Goal: Information Seeking & Learning: Learn about a topic

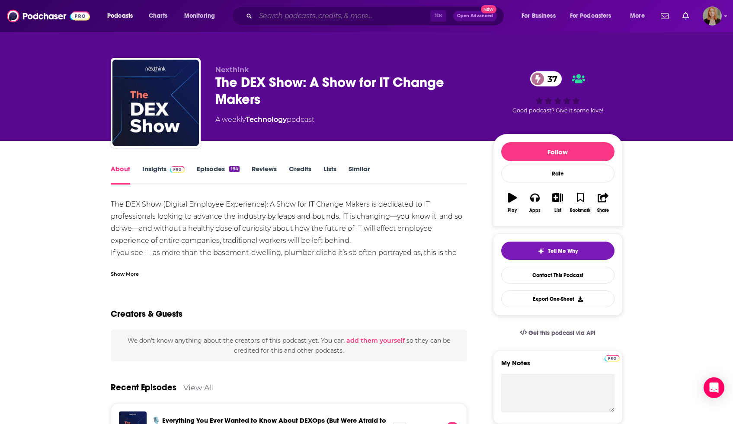
click at [288, 16] on input "Search podcasts, credits, & more..." at bounding box center [342, 16] width 175 height 14
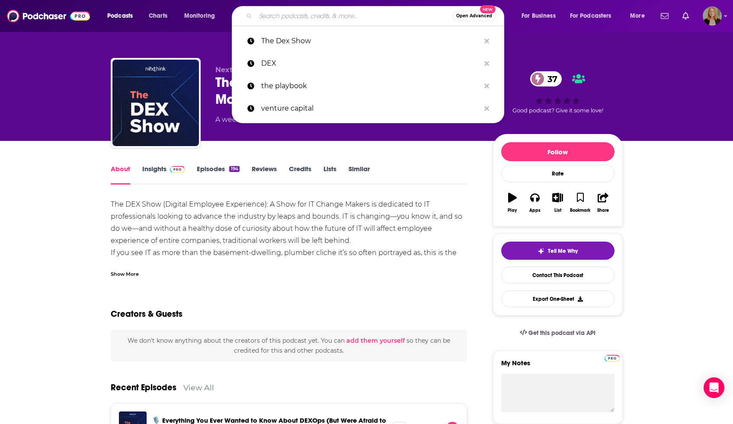
paste input "Nature Podcast"
type input "Nature Podcast"
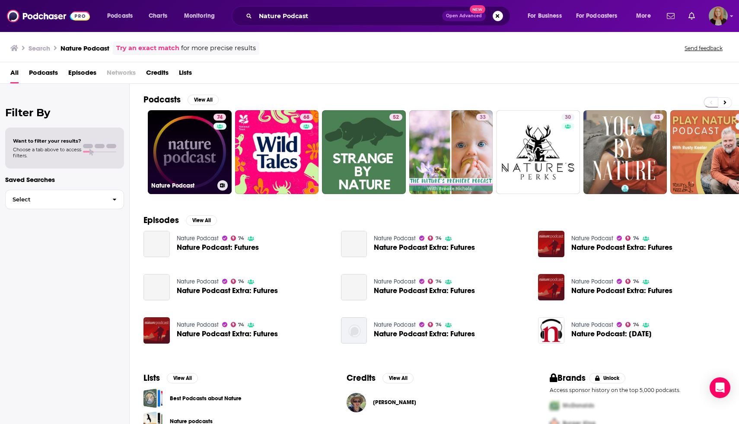
click at [208, 144] on link "74 Nature Podcast" at bounding box center [190, 152] width 84 height 84
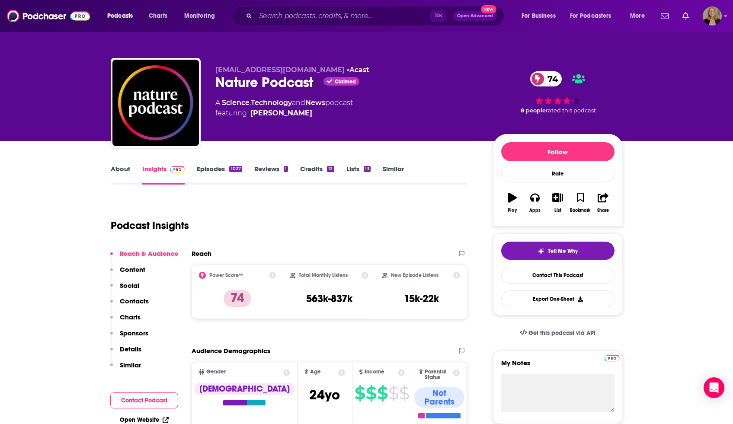
click at [114, 174] on link "About" at bounding box center [120, 175] width 19 height 20
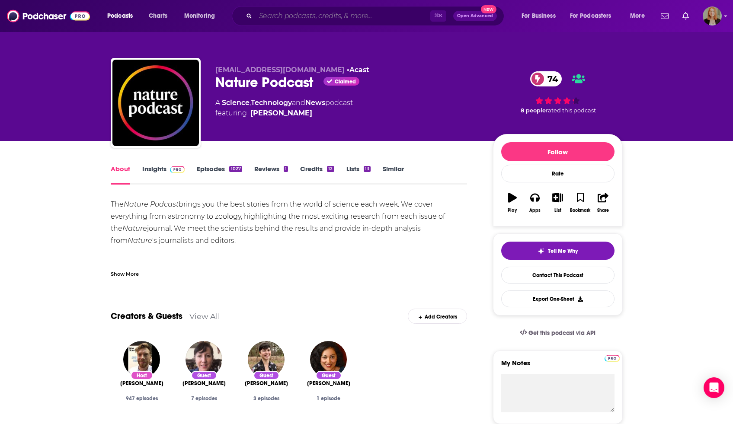
click at [261, 21] on input "Search podcasts, credits, & more..." at bounding box center [342, 16] width 175 height 14
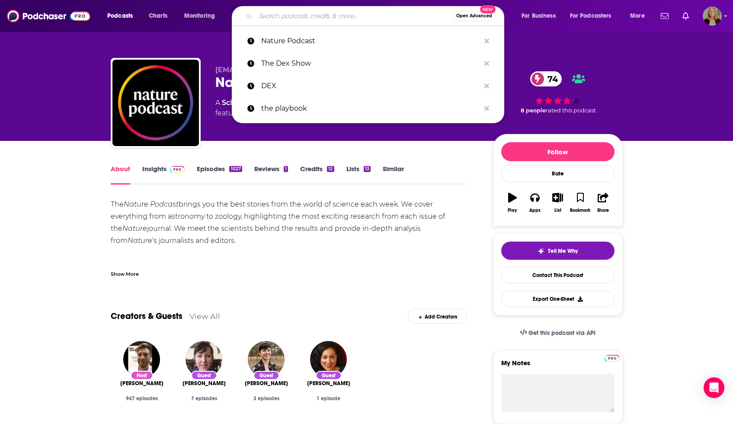
paste input "Ologies"
type input "Ologies"
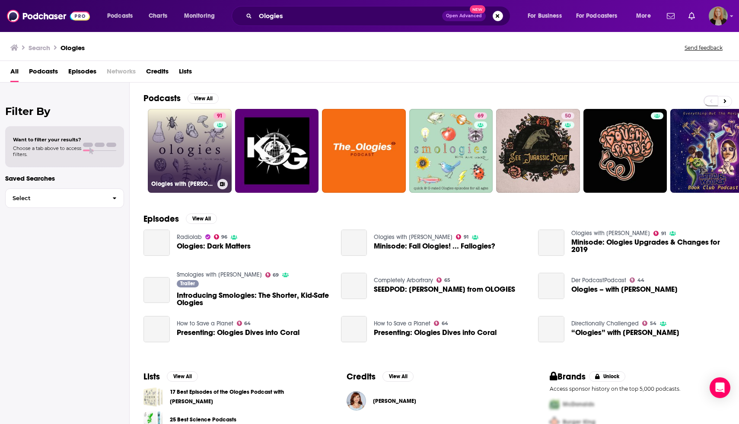
click at [199, 137] on link "91 Ologies with [PERSON_NAME]" at bounding box center [190, 151] width 84 height 84
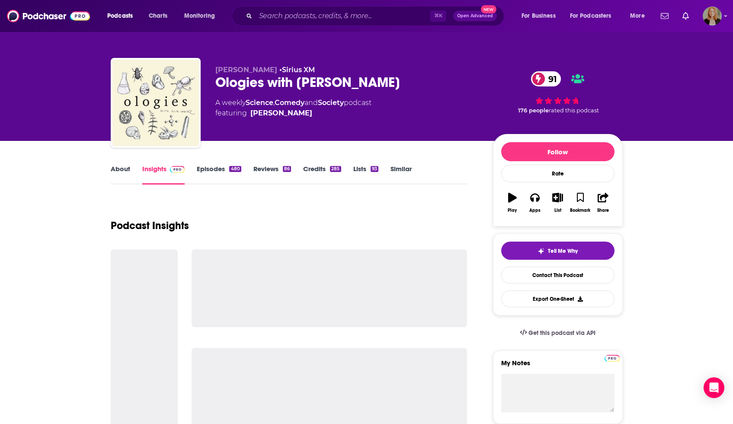
click at [122, 169] on link "About" at bounding box center [120, 175] width 19 height 20
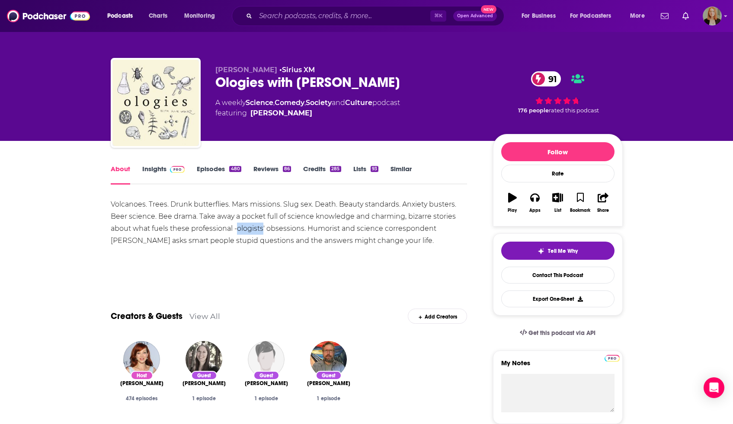
drag, startPoint x: 235, startPoint y: 229, endPoint x: 261, endPoint y: 229, distance: 25.9
click at [261, 229] on div "Volcanoes. Trees. Drunk butterflies. Mars missions. Slug sex. Death. Beauty sta…" at bounding box center [289, 222] width 357 height 48
copy div "ologists"
click at [156, 166] on link "Insights" at bounding box center [163, 175] width 43 height 20
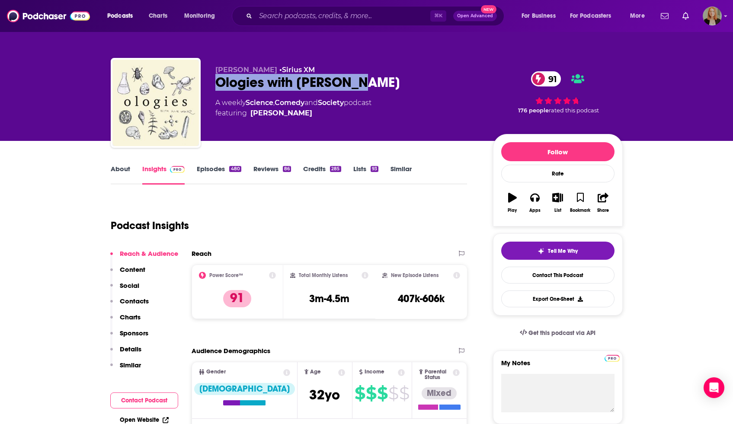
drag, startPoint x: 217, startPoint y: 78, endPoint x: 354, endPoint y: 81, distance: 137.1
click at [354, 81] on div "Ologies with [PERSON_NAME] 91" at bounding box center [347, 82] width 264 height 17
copy h2 "Ologies with [PERSON_NAME]"
click at [123, 173] on link "About" at bounding box center [120, 175] width 19 height 20
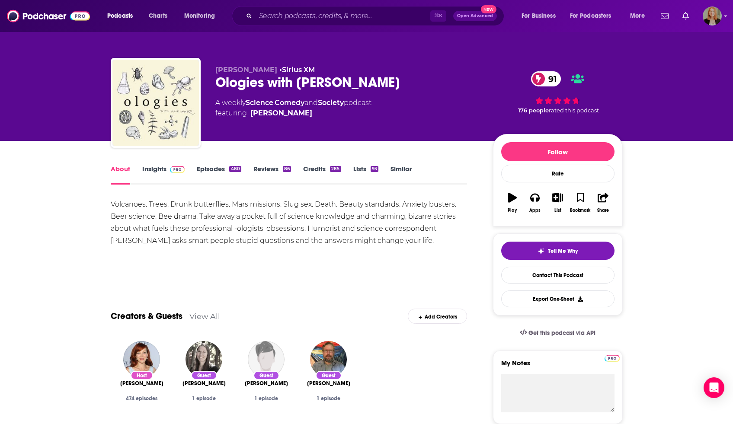
click at [326, 23] on div "⌘ K Open Advanced New" at bounding box center [368, 16] width 272 height 20
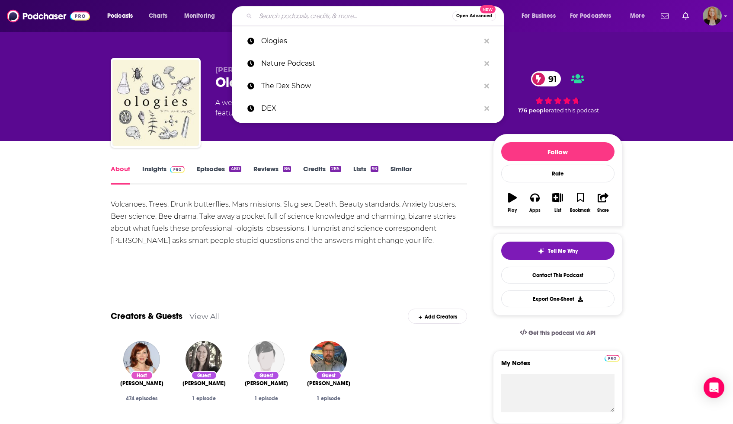
click at [325, 16] on input "Search podcasts, credits, & more..." at bounding box center [353, 16] width 197 height 14
paste input "The Diary of a CEO"
type input "The Diary of a CEO"
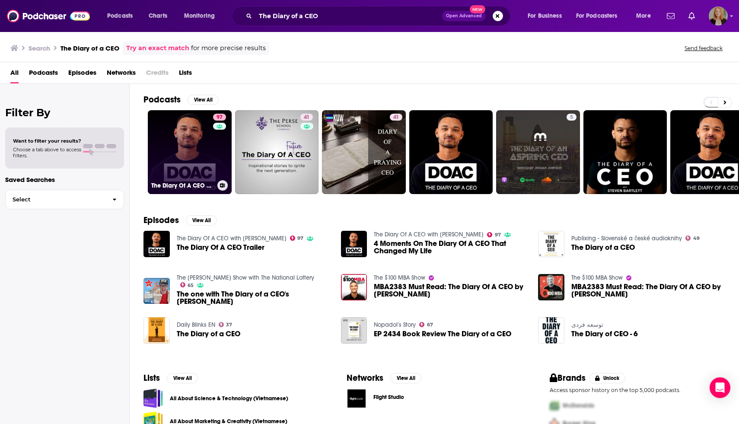
click at [204, 156] on link "97 The Diary Of A CEO with [PERSON_NAME]" at bounding box center [190, 152] width 84 height 84
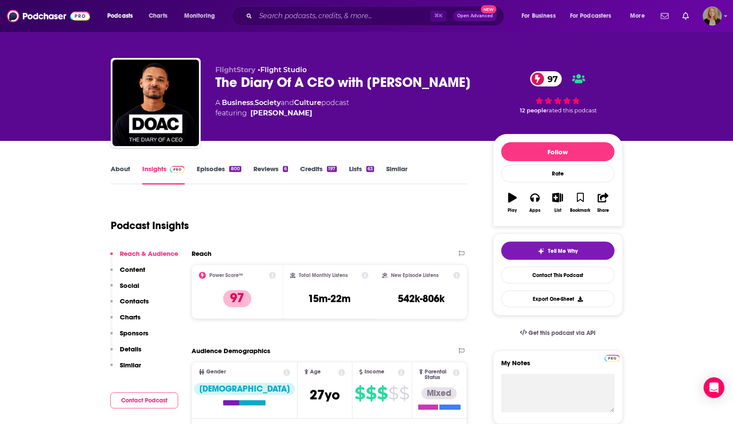
click at [122, 170] on link "About" at bounding box center [120, 175] width 19 height 20
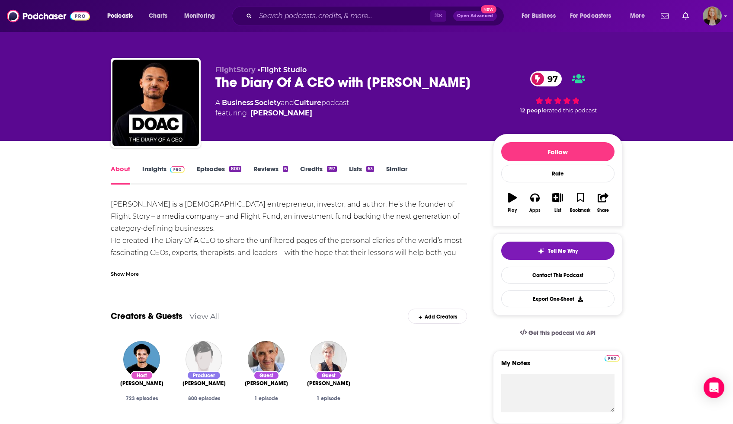
click at [132, 268] on div "Show More" at bounding box center [289, 270] width 357 height 15
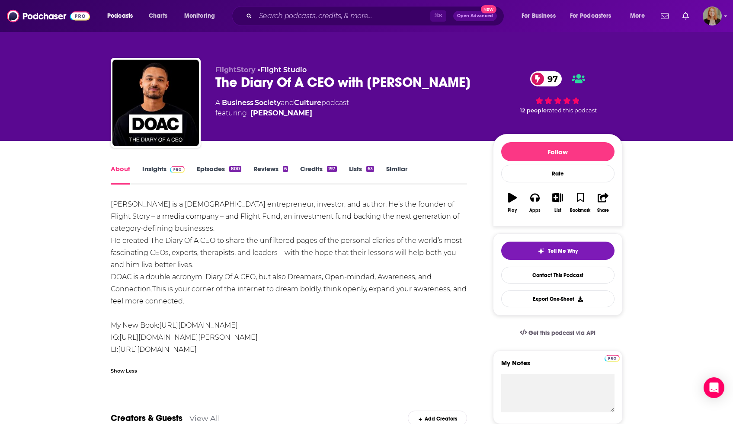
click at [210, 172] on link "Episodes 800" at bounding box center [219, 175] width 44 height 20
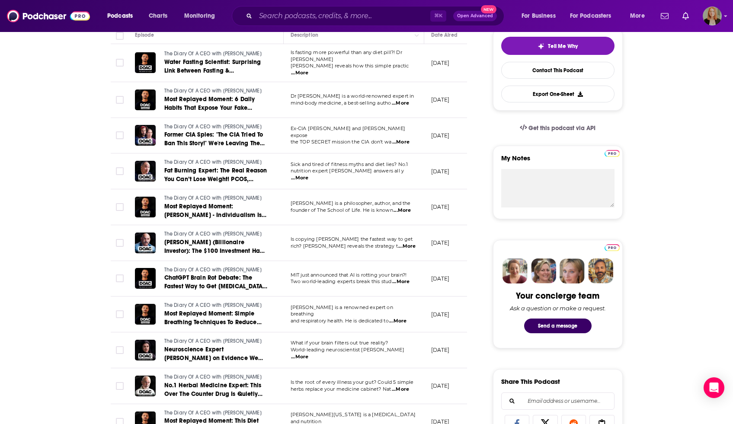
scroll to position [210, 0]
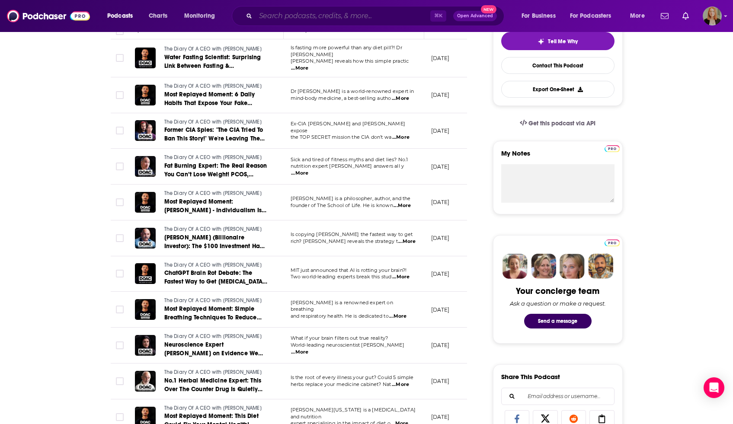
click at [326, 15] on input "Search podcasts, credits, & more..." at bounding box center [342, 16] width 175 height 14
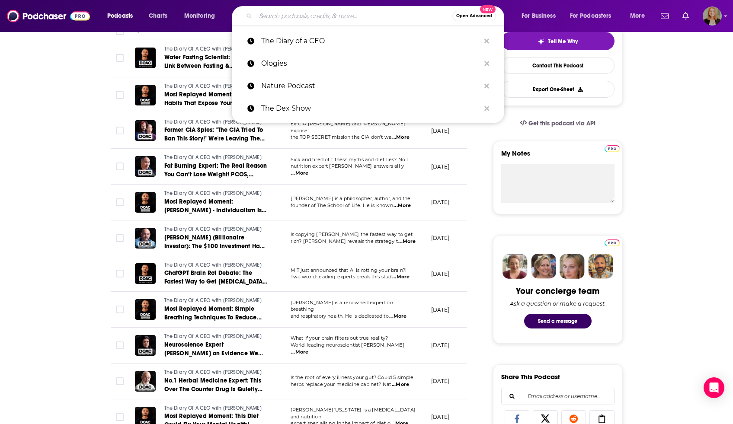
paste input "NEJM Interviews"
type input "NEJM Interviews"
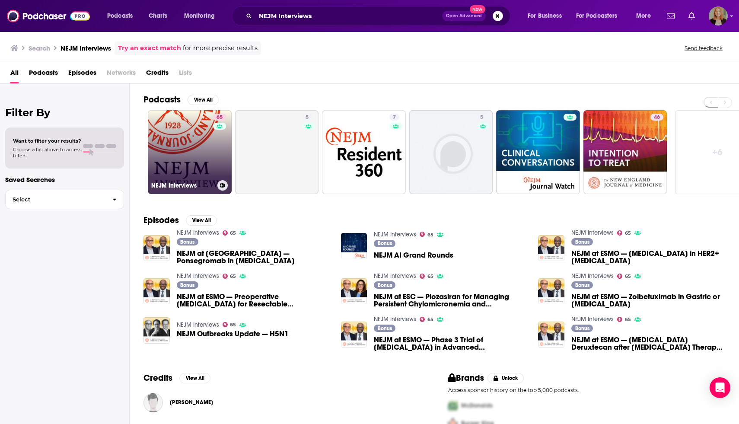
click at [192, 159] on link "65 NEJM Interviews" at bounding box center [190, 152] width 84 height 84
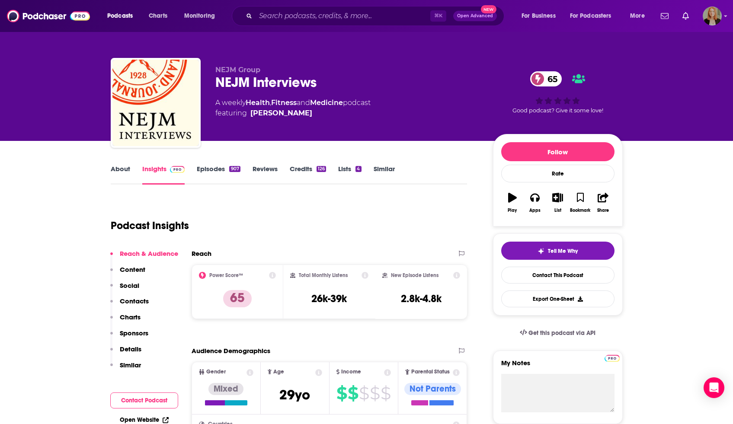
click at [117, 166] on link "About" at bounding box center [120, 175] width 19 height 20
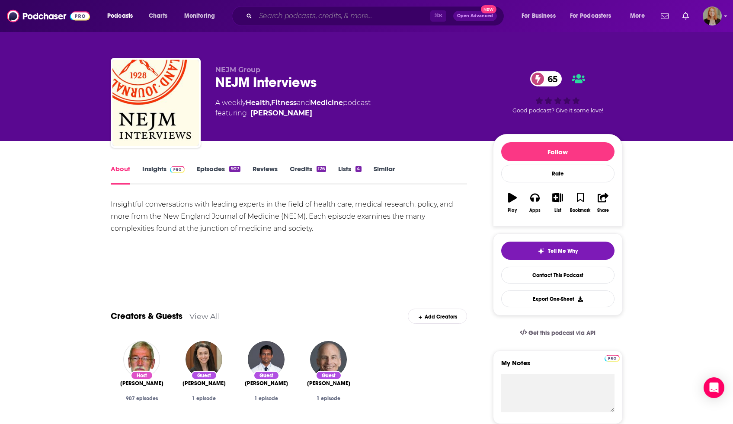
click at [272, 17] on input "Search podcasts, credits, & more..." at bounding box center [342, 16] width 175 height 14
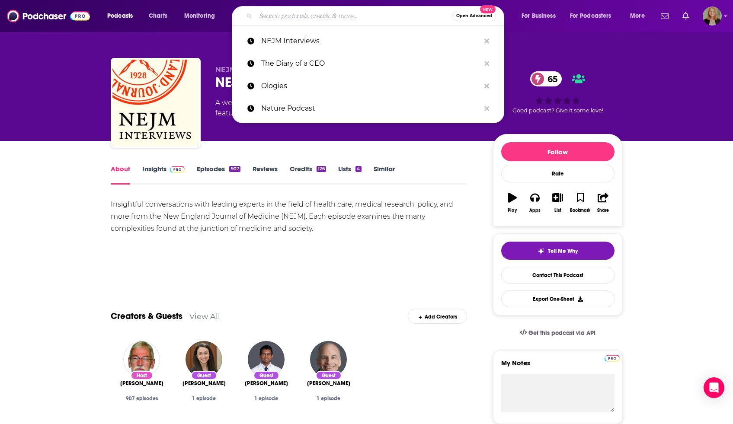
paste input "Ophthalmology Journal Podcast"
type input "Ophthalmology Journal Podcast"
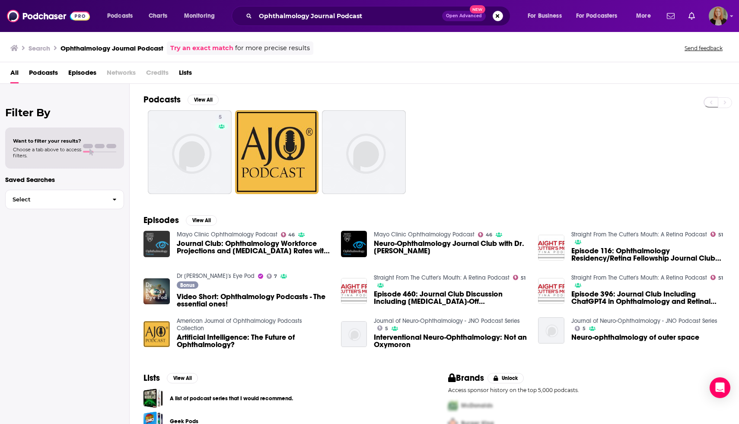
click at [152, 240] on img "Journal Club: Ophthalmology Workforce Projections and Endophthalmitis Rates wit…" at bounding box center [157, 244] width 26 height 26
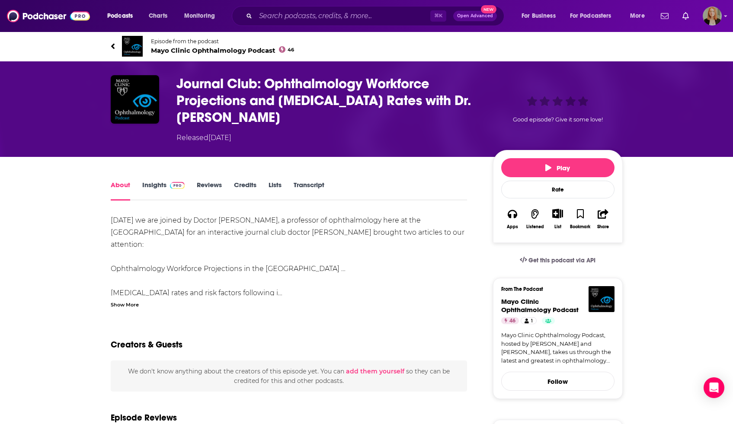
click at [188, 49] on span "Mayo Clinic Ophthalmology Podcast 46" at bounding box center [223, 50] width 144 height 8
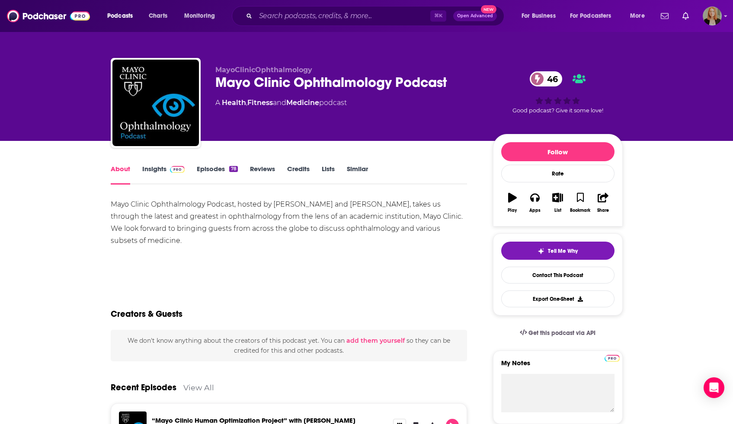
click at [155, 169] on link "Insights" at bounding box center [163, 175] width 43 height 20
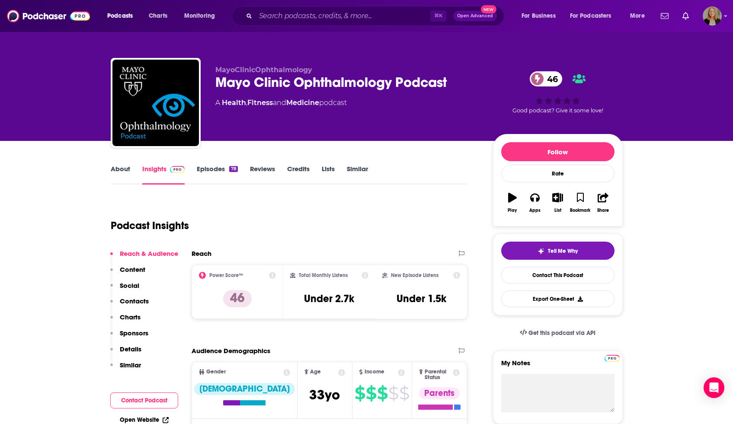
click at [116, 174] on link "About" at bounding box center [120, 175] width 19 height 20
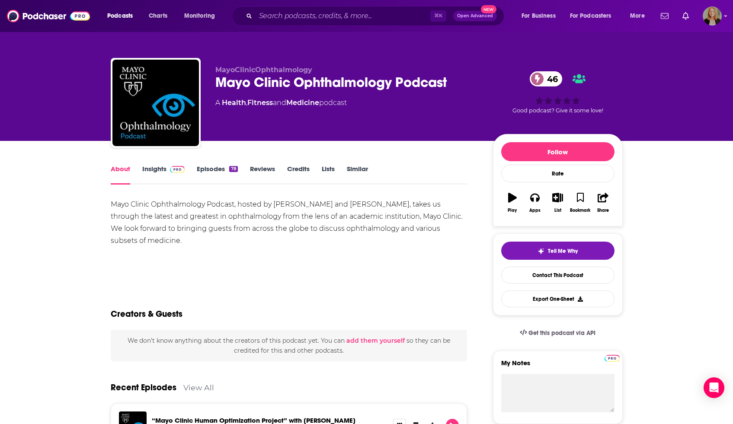
click at [204, 172] on link "Episodes 78" at bounding box center [217, 175] width 41 height 20
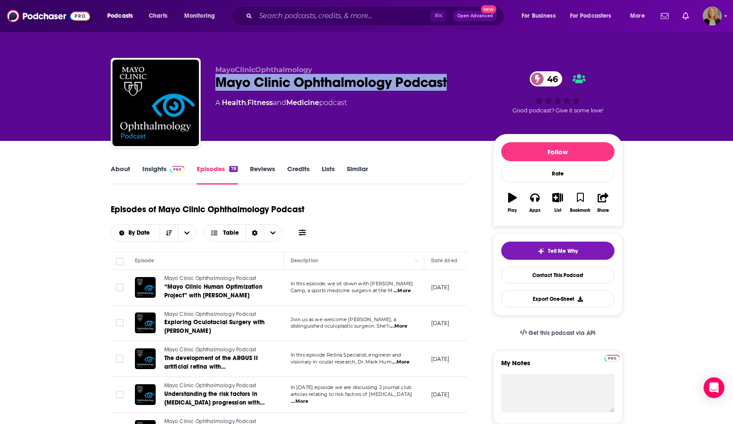
drag, startPoint x: 216, startPoint y: 83, endPoint x: 458, endPoint y: 83, distance: 241.7
click at [458, 83] on div "Mayo Clinic Ophthalmology Podcast 46" at bounding box center [347, 82] width 264 height 17
copy h2 "Mayo Clinic Ophthalmology Podcast"
click at [127, 169] on link "About" at bounding box center [120, 175] width 19 height 20
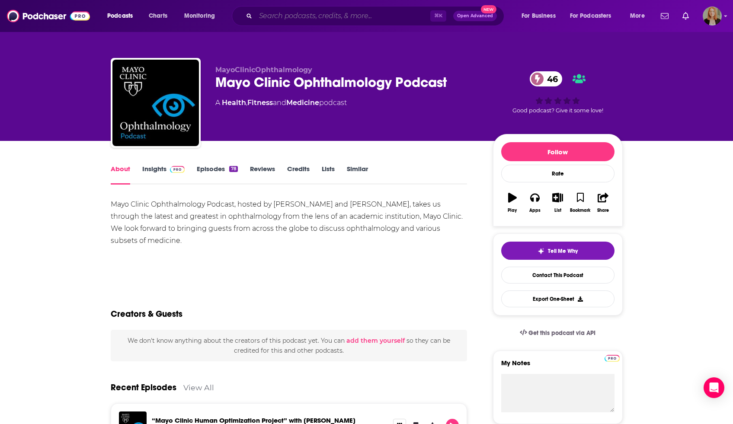
click at [368, 13] on input "Search podcasts, credits, & more..." at bounding box center [342, 16] width 175 height 14
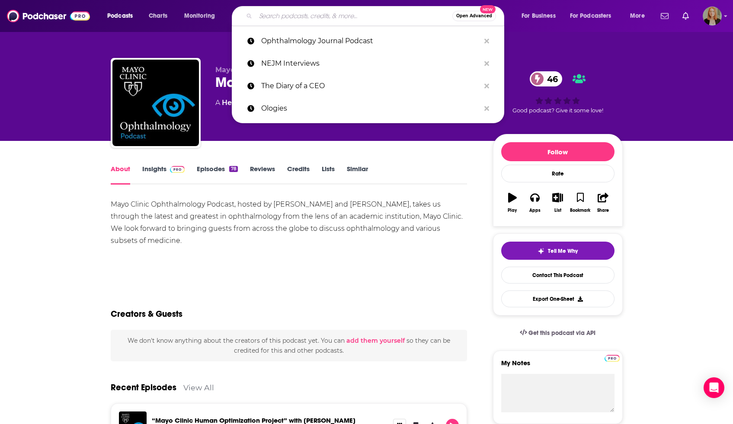
paste input "The Bio Report"
type input "The Bio Report"
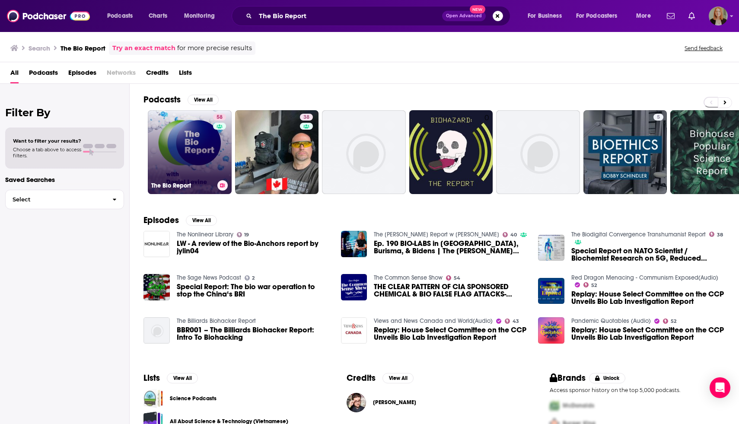
click at [217, 153] on div "58" at bounding box center [220, 147] width 15 height 67
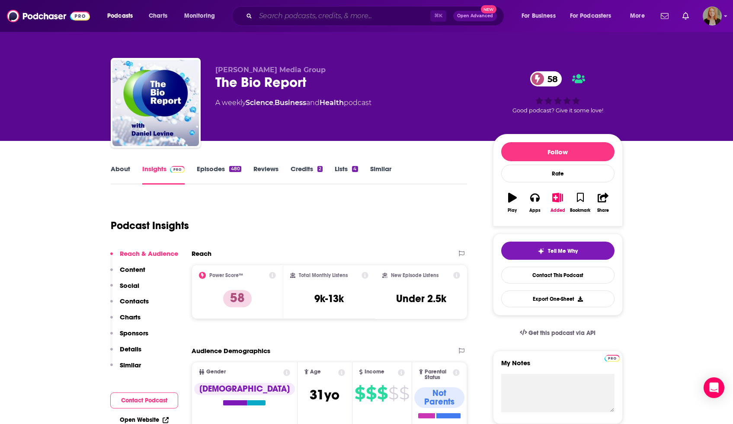
click at [284, 10] on input "Search podcasts, credits, & more..." at bounding box center [342, 16] width 175 height 14
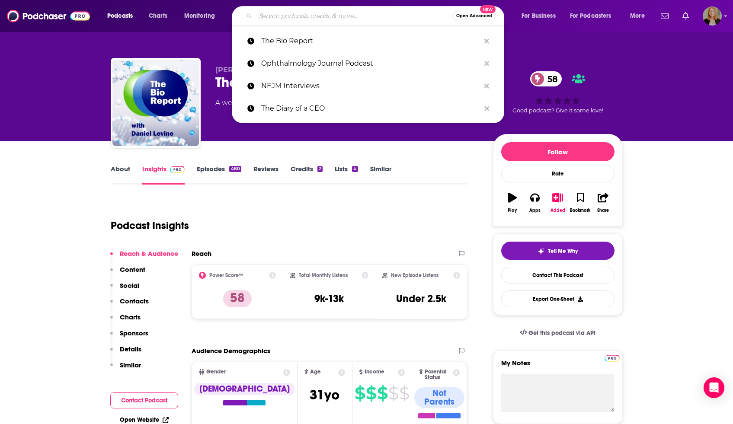
paste input "TechCrunch Equity"
type input "TechCrunch Equity"
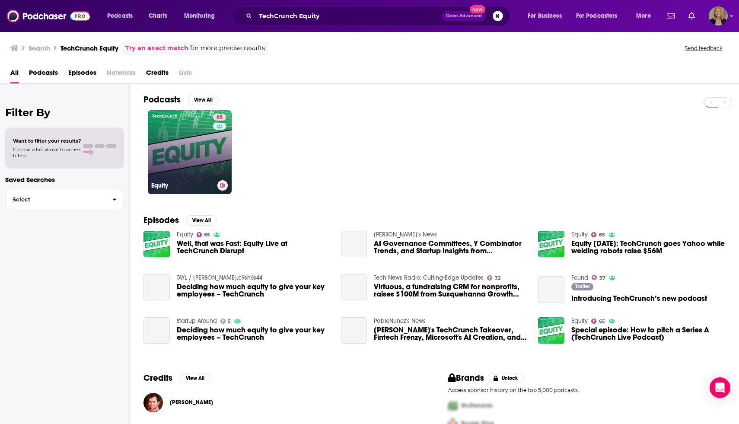
click at [194, 141] on link "65 Equity" at bounding box center [190, 152] width 84 height 84
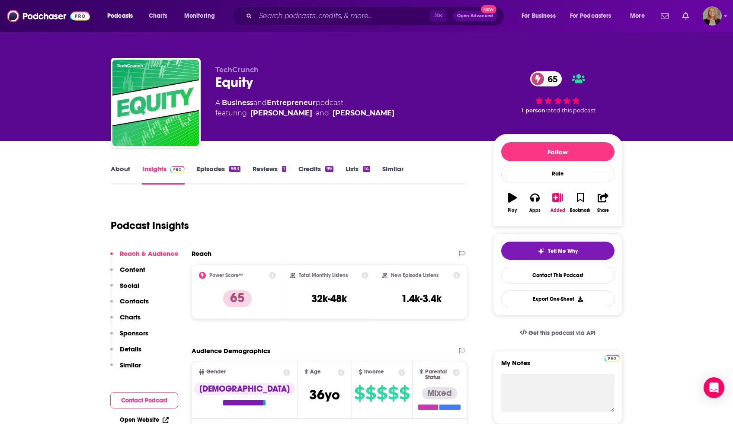
click at [125, 170] on link "About" at bounding box center [120, 175] width 19 height 20
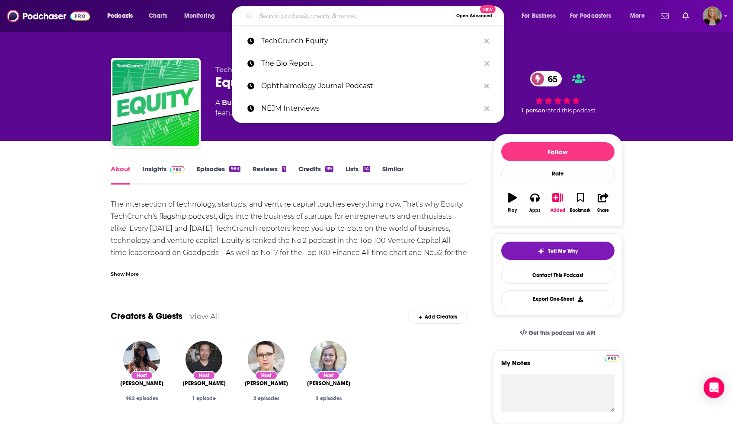
click at [281, 18] on input "Search podcasts, credits, & more..." at bounding box center [353, 16] width 197 height 14
paste input "Neurotech Reports Podcast"
type input "Neurotech Reports Podcast"
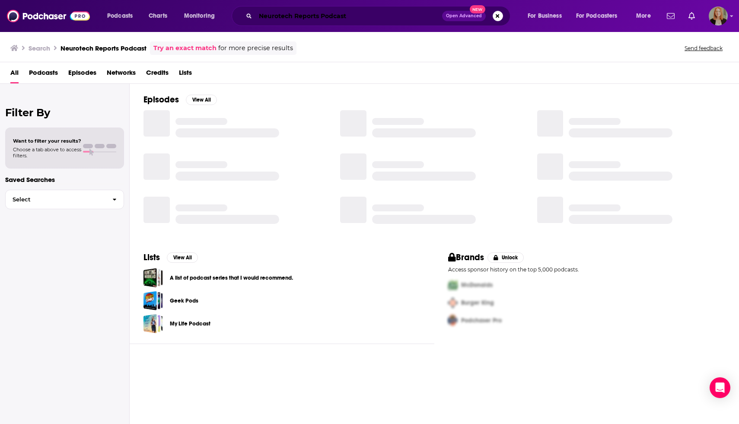
click at [331, 16] on input "Neurotech Reports Podcast" at bounding box center [348, 16] width 187 height 14
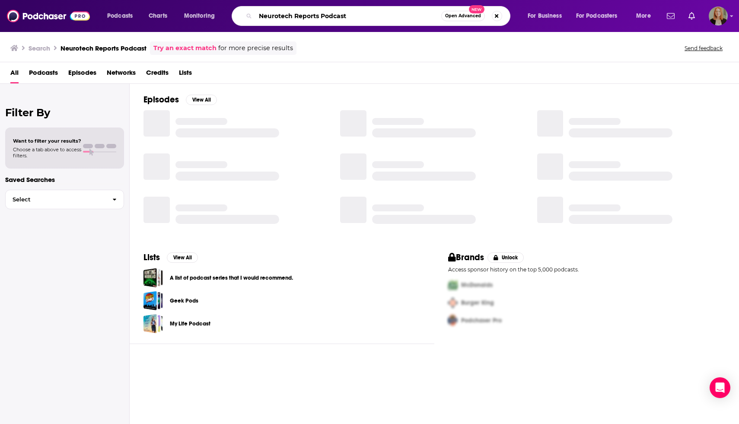
click at [331, 16] on input "Neurotech Reports Podcast" at bounding box center [348, 16] width 186 height 14
type input "Neurotech Reports"
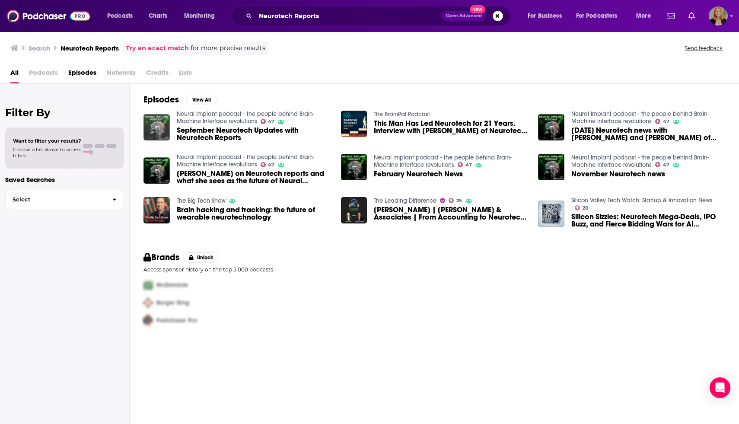
click at [158, 126] on img "September Neurotech Updates with Neurotech Reports" at bounding box center [157, 127] width 26 height 26
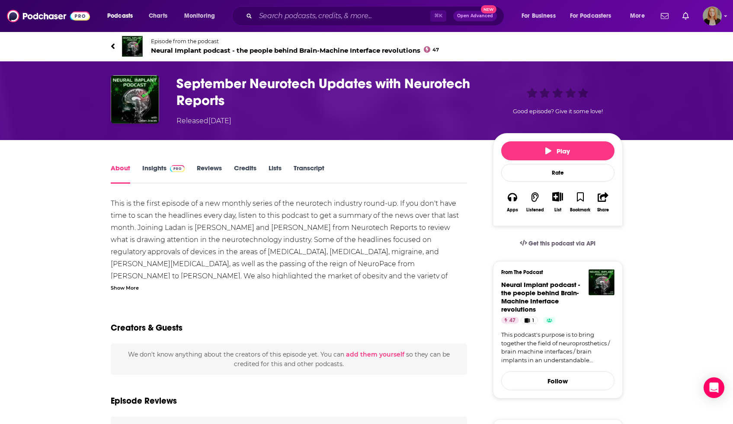
click at [202, 50] on span "Neural Implant podcast - the people behind Brain-Machine Interface revolutions …" at bounding box center [295, 50] width 288 height 8
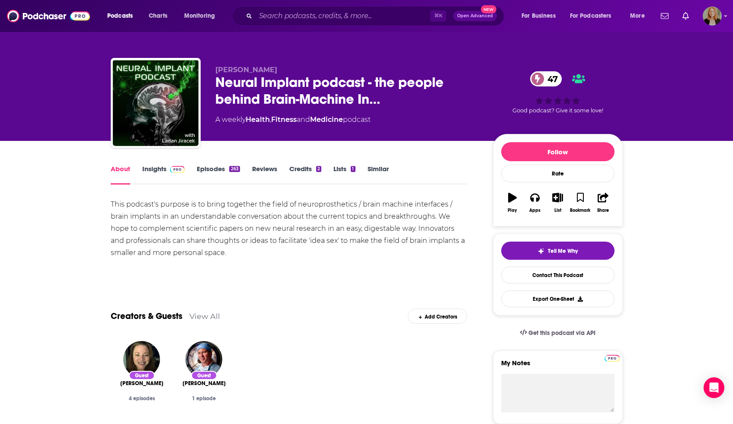
click at [160, 170] on link "Insights" at bounding box center [163, 175] width 43 height 20
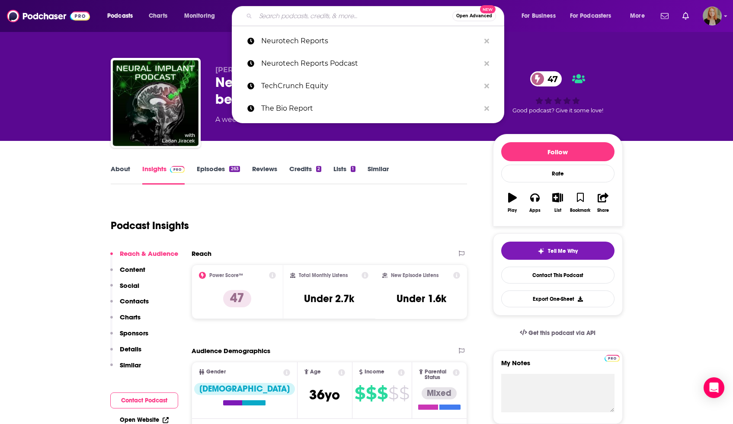
click at [312, 12] on input "Search podcasts, credits, & more..." at bounding box center [353, 16] width 197 height 14
paste input "Brain Inspired"
type input "Brain Inspired"
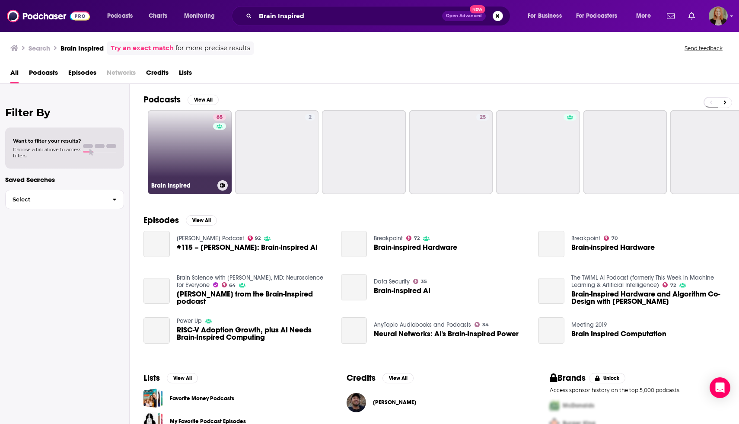
click at [189, 139] on link "65 Brain Inspired" at bounding box center [190, 152] width 84 height 84
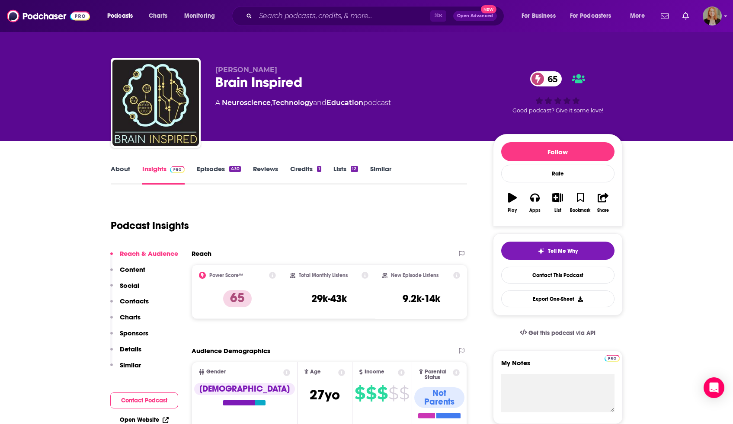
click at [124, 169] on link "About" at bounding box center [120, 175] width 19 height 20
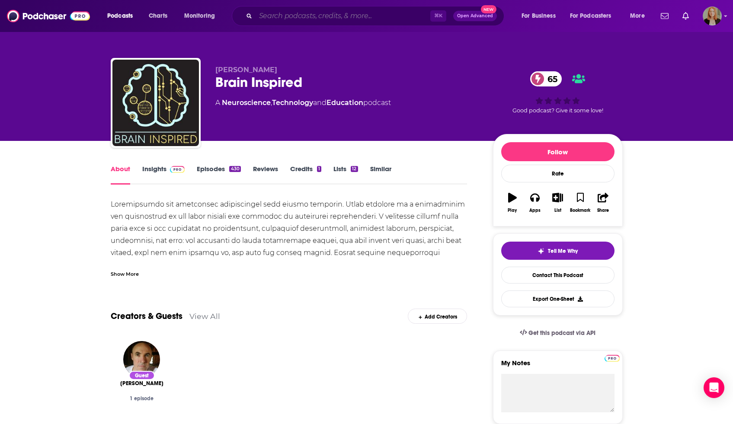
click at [280, 11] on input "Search podcasts, credits, & more..." at bounding box center [342, 16] width 175 height 14
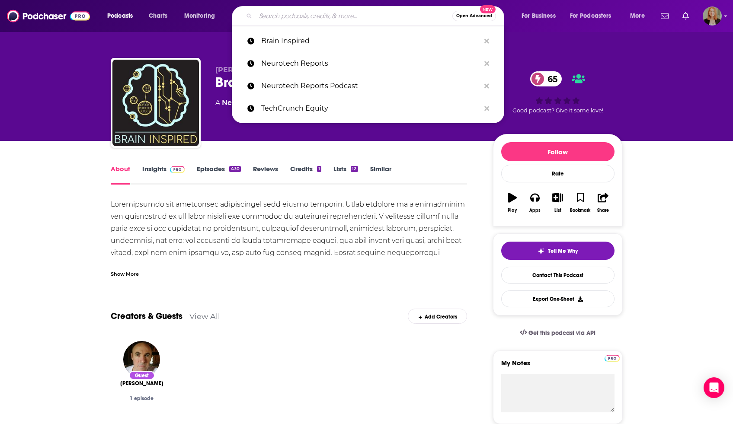
paste input "The Cyborgs Podcast"
type input "The Cyborgs Podcast"
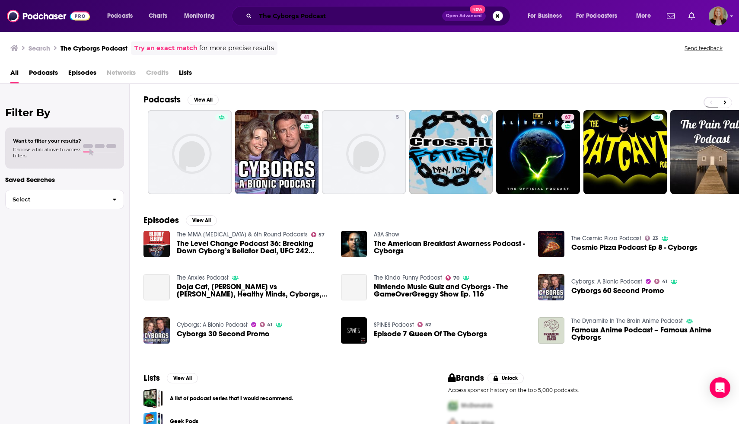
click at [316, 20] on input "The Cyborgs Podcast" at bounding box center [348, 16] width 187 height 14
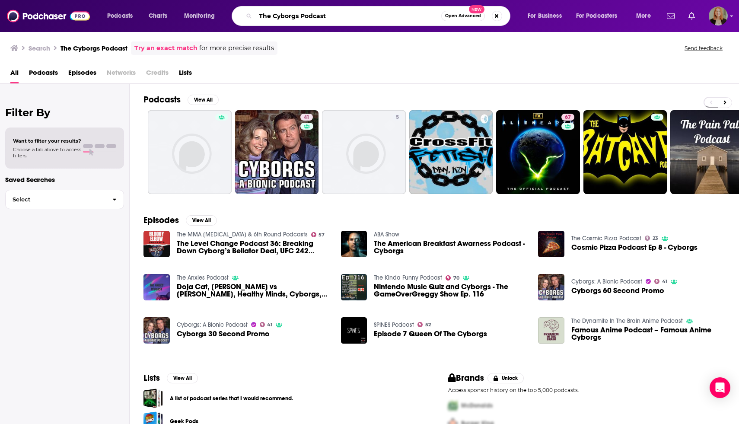
click at [316, 20] on input "The Cyborgs Podcast" at bounding box center [348, 16] width 186 height 14
click at [266, 13] on input "The Cyborgs Podcast" at bounding box center [348, 16] width 186 height 14
click at [304, 16] on input "Cyborgs Podcast" at bounding box center [348, 16] width 186 height 14
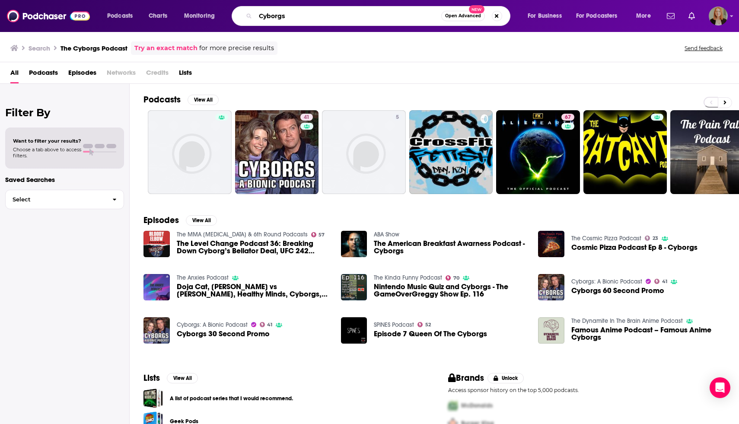
type input "Cyborgs"
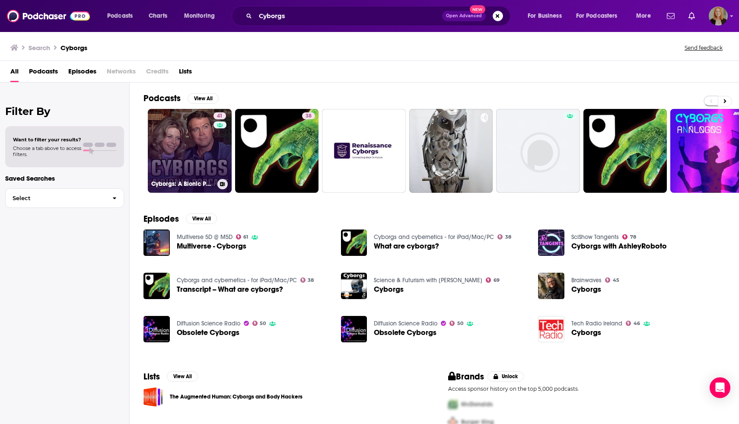
click at [202, 140] on link "41 Cyborgs: A Bionic Podcast" at bounding box center [190, 151] width 84 height 84
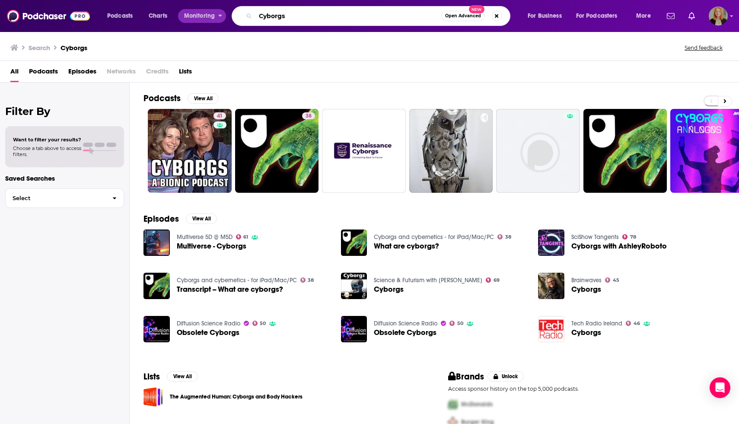
drag, startPoint x: 294, startPoint y: 17, endPoint x: 217, endPoint y: 11, distance: 77.6
click at [217, 11] on div "Podcasts Charts Monitoring Cyborgs Open Advanced New For Business For Podcaster…" at bounding box center [380, 16] width 558 height 20
paste input "Mind & Matter"
type input "Mind & Matter"
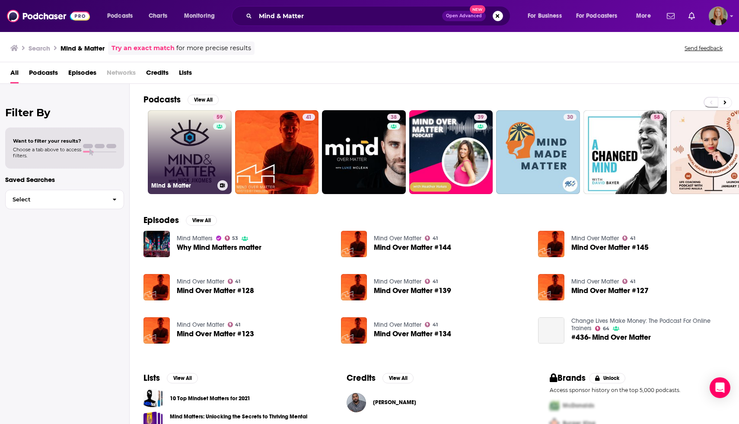
click at [189, 146] on link "59 Mind & Matter" at bounding box center [190, 152] width 84 height 84
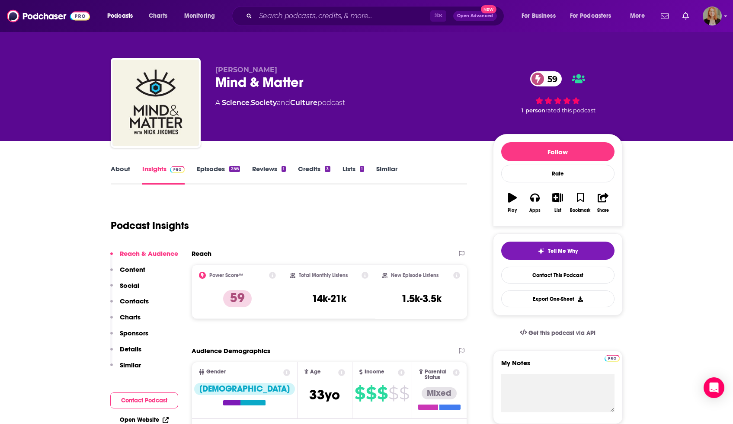
click at [124, 173] on link "About" at bounding box center [120, 175] width 19 height 20
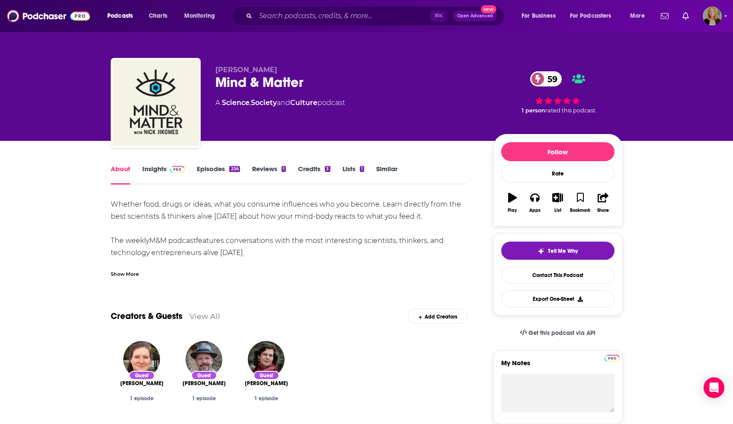
click at [176, 172] on img at bounding box center [177, 169] width 15 height 7
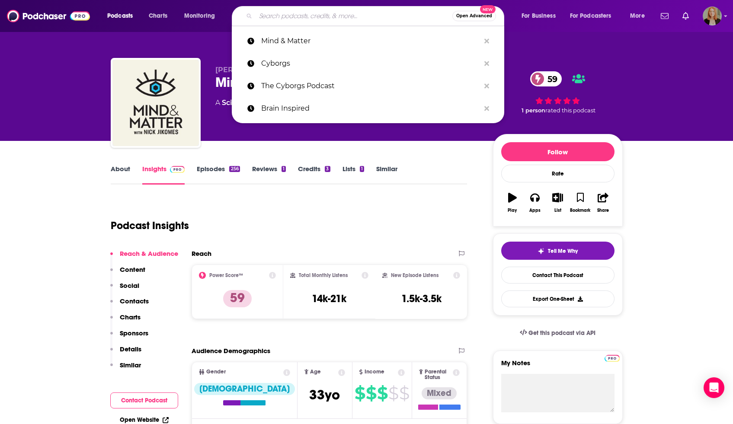
click at [318, 15] on input "Search podcasts, credits, & more..." at bounding box center [353, 16] width 197 height 14
paste input "Vergecast"
type input "Vergecast"
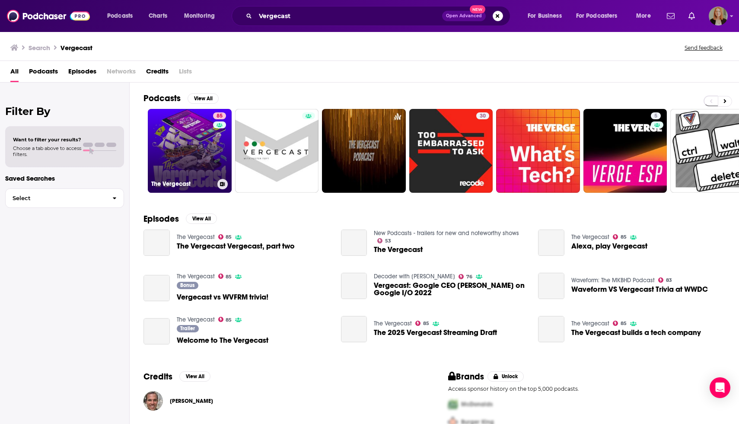
click at [205, 143] on link "85 The Vergecast" at bounding box center [190, 151] width 84 height 84
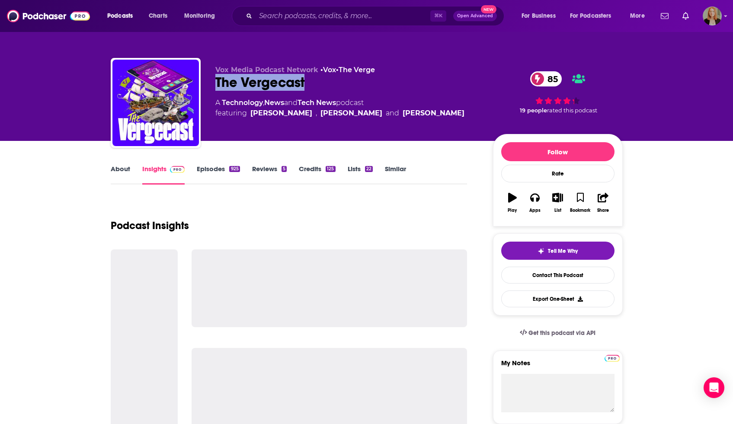
drag, startPoint x: 214, startPoint y: 77, endPoint x: 307, endPoint y: 81, distance: 93.0
click at [308, 82] on div "Vox Media Podcast Network • Vox • The Verge The Vergecast 85 A Technology , New…" at bounding box center [367, 104] width 512 height 93
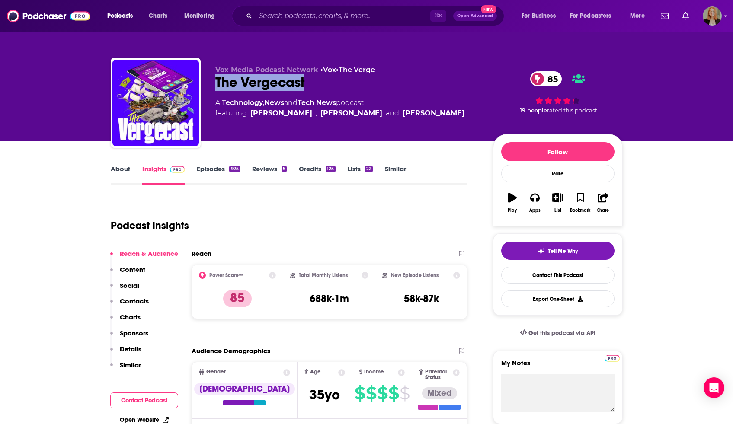
copy h2 "The Vergecast"
click at [121, 171] on link "About" at bounding box center [120, 175] width 19 height 20
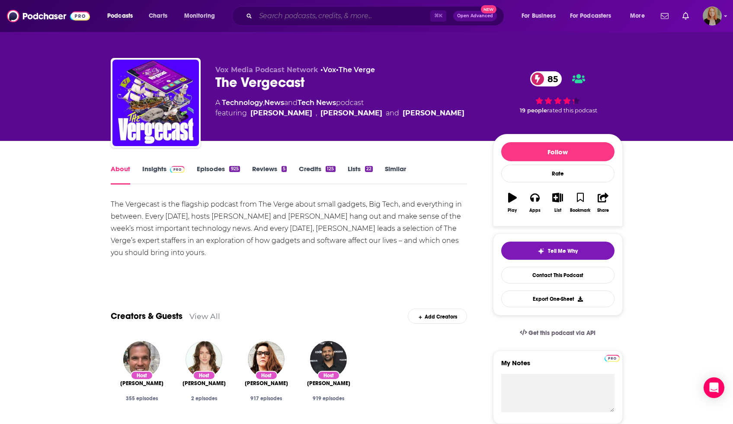
click at [310, 16] on input "Search podcasts, credits, & more..." at bounding box center [342, 16] width 175 height 14
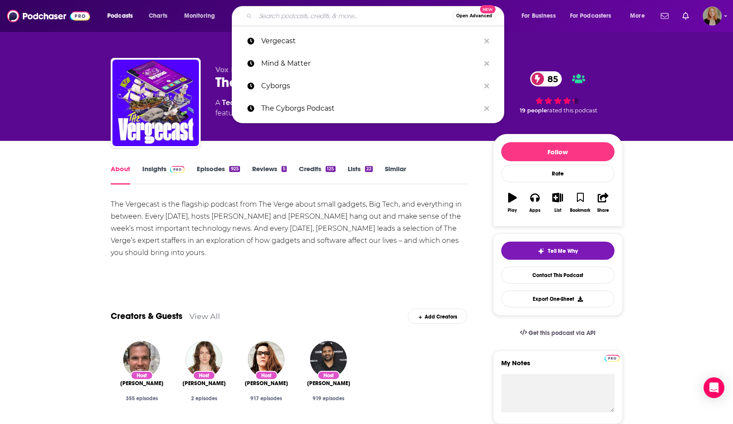
paste input "The Long Run"
type input "The Long Run"
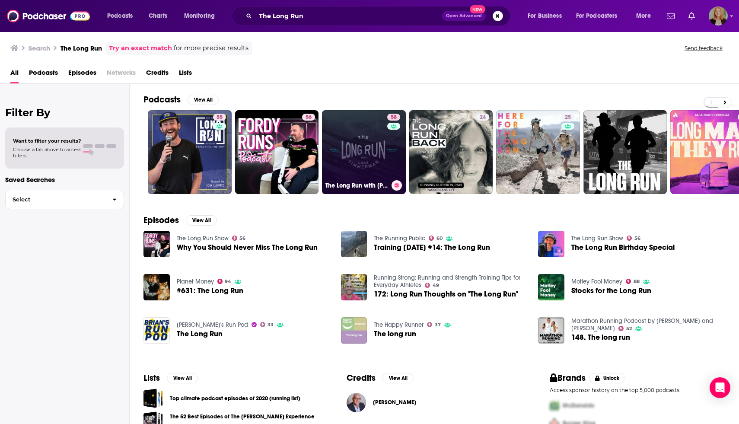
click at [348, 136] on link "58 The Long Run with [PERSON_NAME]" at bounding box center [364, 152] width 84 height 84
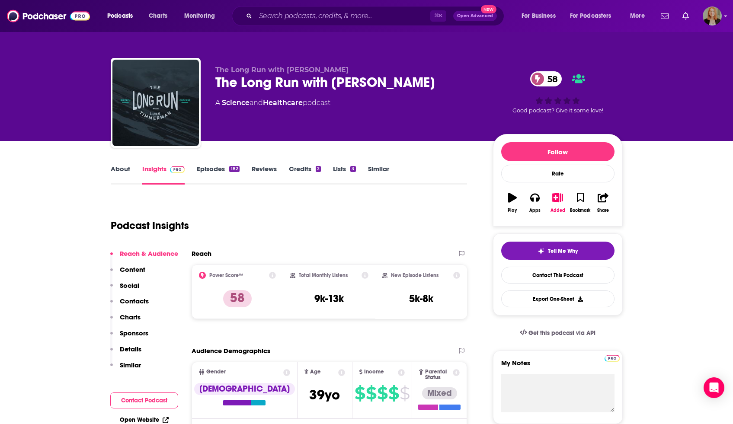
click at [118, 169] on link "About" at bounding box center [120, 175] width 19 height 20
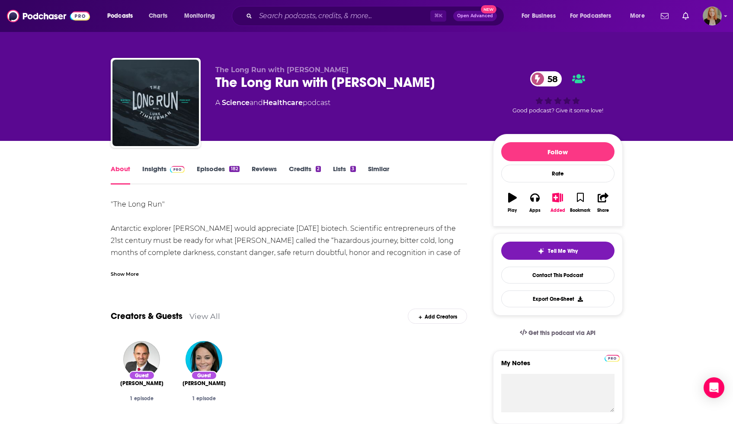
click at [128, 269] on div "Show More" at bounding box center [125, 273] width 28 height 8
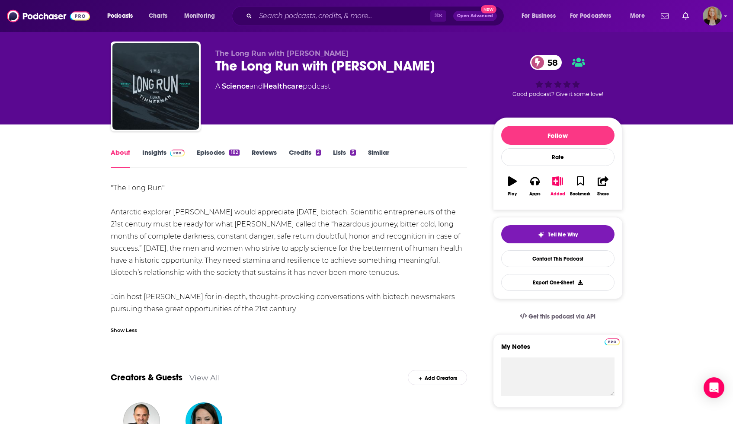
scroll to position [16, 0]
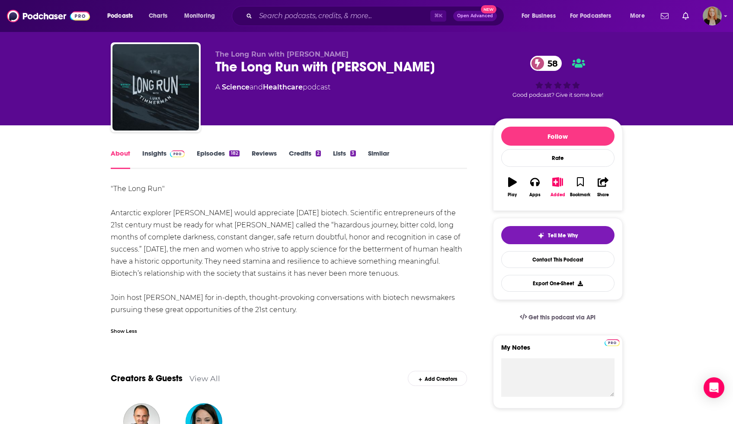
click at [205, 151] on link "Episodes 182" at bounding box center [218, 159] width 42 height 20
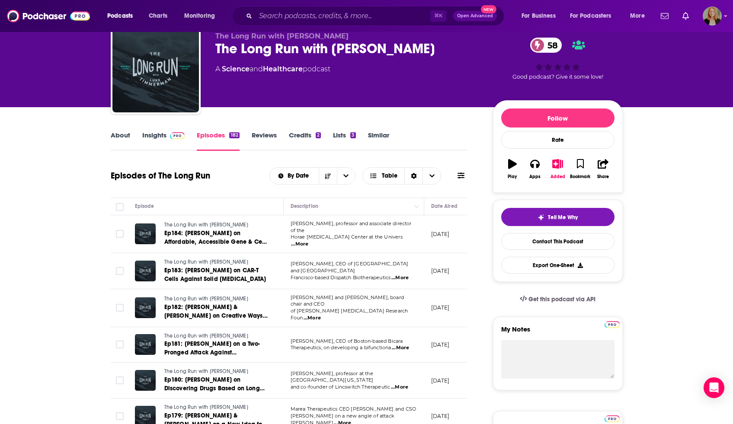
scroll to position [32, 0]
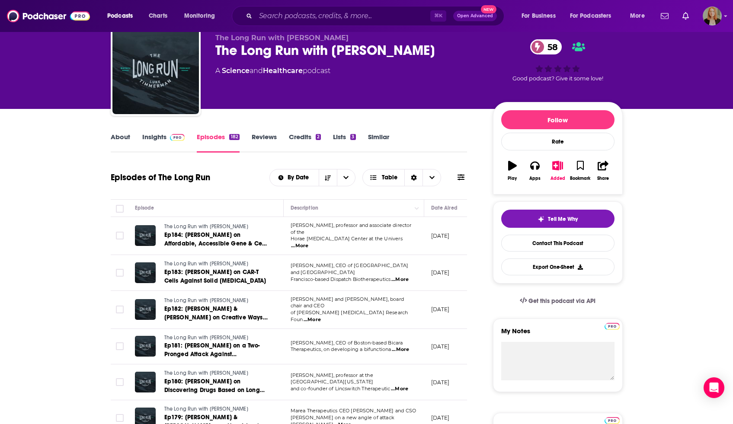
click at [169, 147] on link "Insights" at bounding box center [163, 143] width 43 height 20
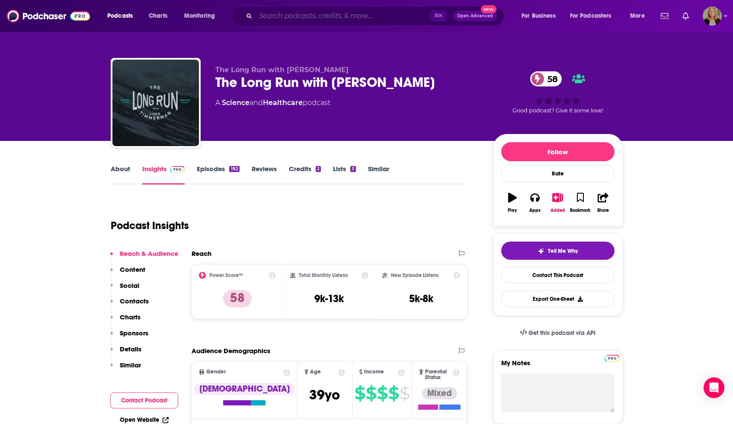
click at [265, 17] on input "Search podcasts, credits, & more..." at bounding box center [342, 16] width 175 height 14
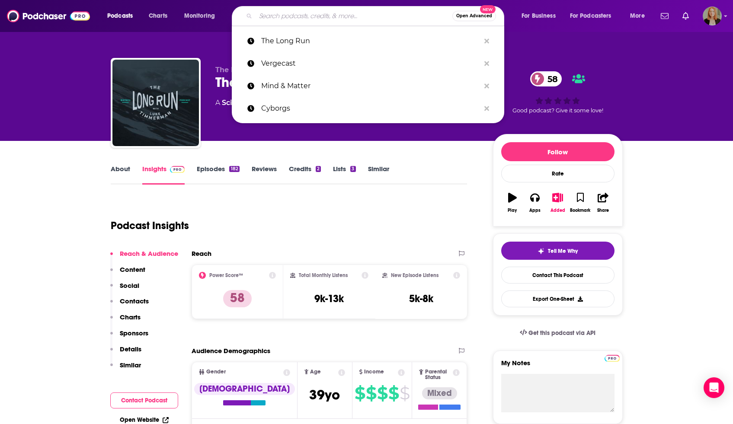
paste input "Brain Inspired"
type input "Brain Inspired"
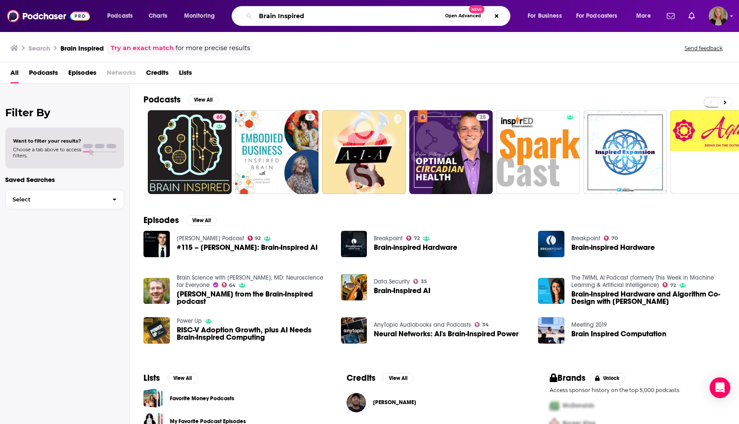
drag, startPoint x: 316, startPoint y: 19, endPoint x: 234, endPoint y: 16, distance: 82.2
click at [234, 16] on div "Brain Inspired Open Advanced New" at bounding box center [371, 16] width 279 height 20
paste input "Neurotech Reports"
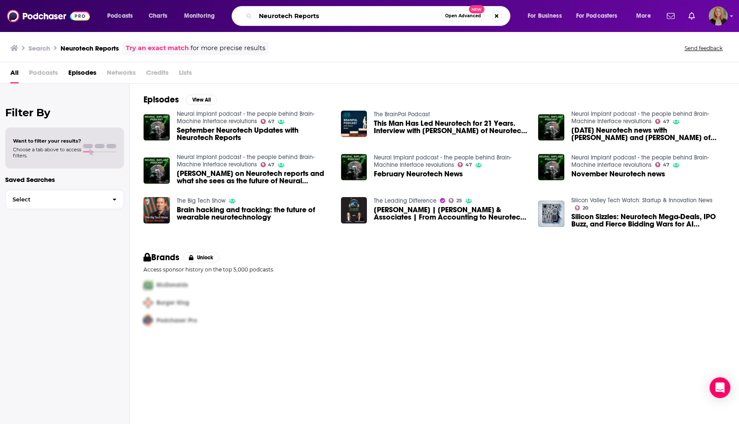
drag, startPoint x: 338, startPoint y: 20, endPoint x: 248, endPoint y: 15, distance: 90.1
click at [248, 15] on div "Neurotech Reports Open Advanced New" at bounding box center [371, 16] width 279 height 20
paste input "Big Think"
type input "Big Think"
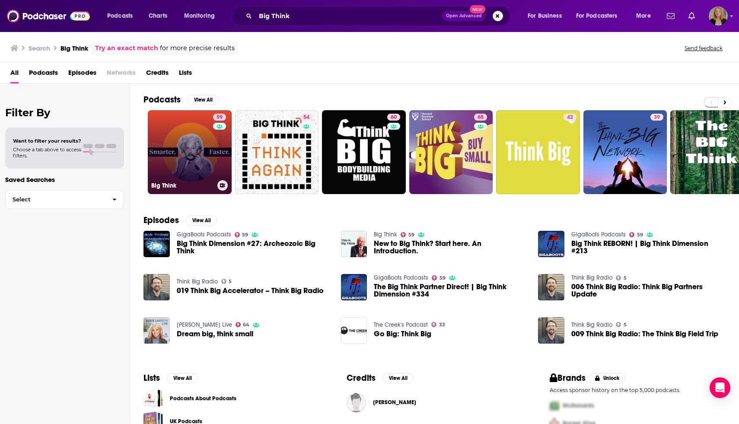
click at [196, 144] on link "59 Big Think" at bounding box center [190, 152] width 84 height 84
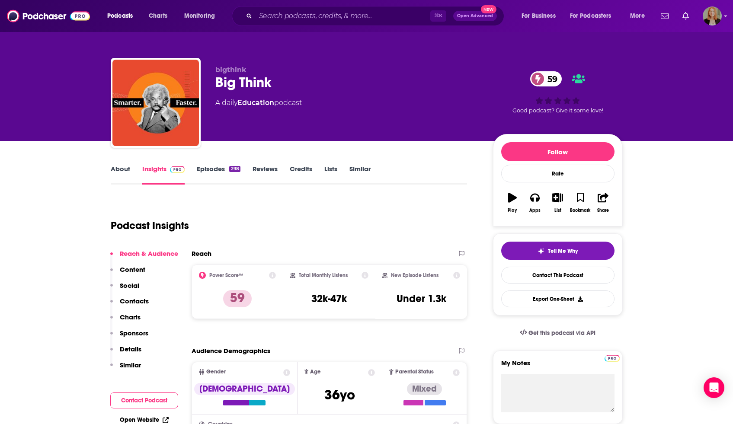
click at [118, 173] on link "About" at bounding box center [120, 175] width 19 height 20
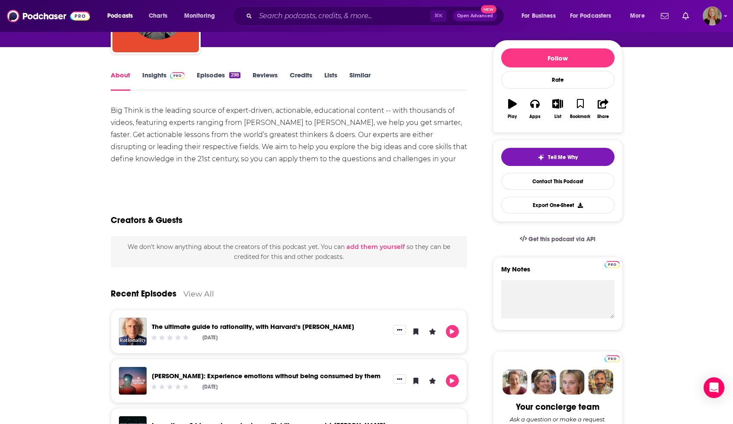
scroll to position [93, 0]
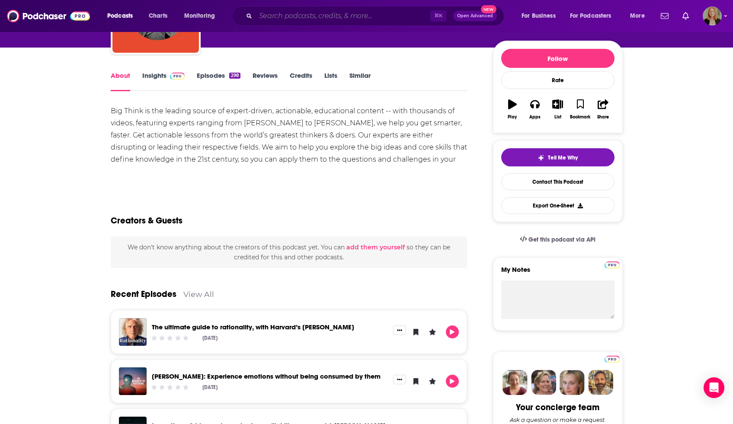
click at [286, 14] on input "Search podcasts, credits, & more..." at bounding box center [342, 16] width 175 height 14
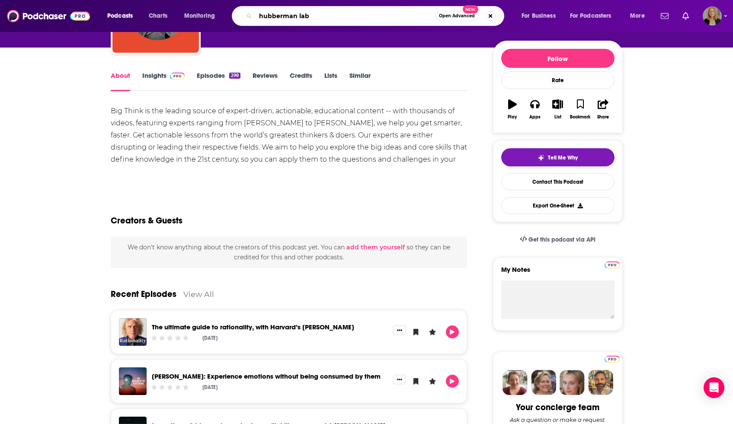
type input "hubberman lab"
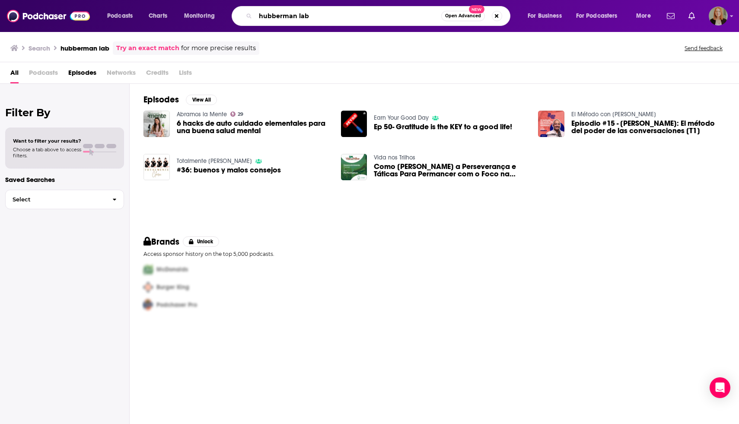
drag, startPoint x: 326, startPoint y: 16, endPoint x: 208, endPoint y: 13, distance: 118.0
click at [208, 13] on div "Podcasts Charts Monitoring hubberman lab Open Advanced New For Business For Pod…" at bounding box center [380, 16] width 558 height 20
paste input "Scientific American"
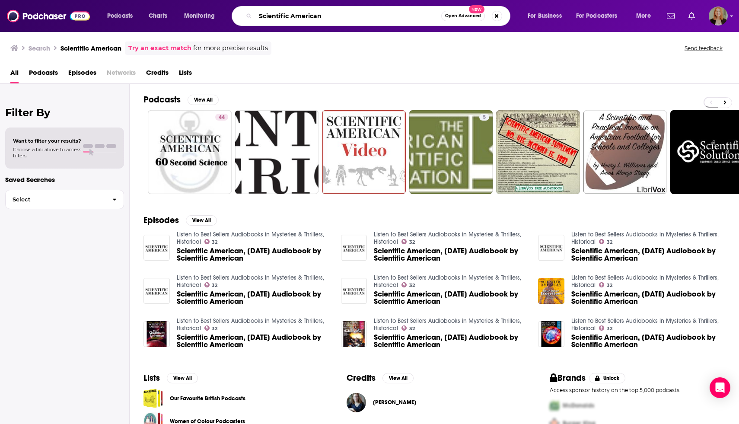
drag, startPoint x: 354, startPoint y: 15, endPoint x: 238, endPoint y: 15, distance: 116.3
click at [238, 15] on div "Scientific American Open Advanced New" at bounding box center [371, 16] width 279 height 20
paste input "Brain Inspired"
type input "Brain Inspired"
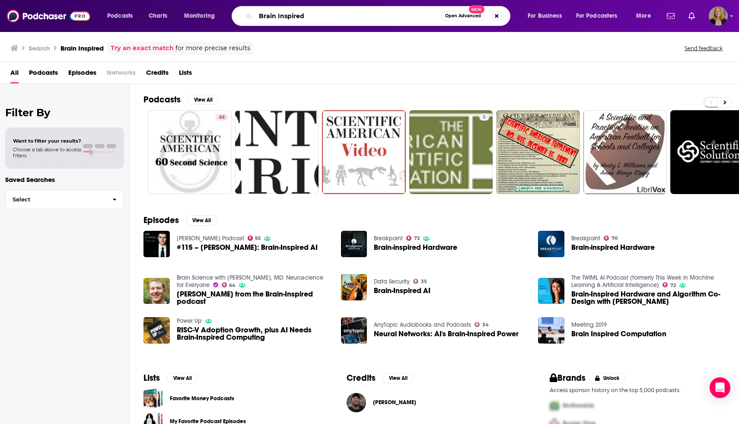
click at [392, 17] on input "Brain Inspired" at bounding box center [348, 16] width 186 height 14
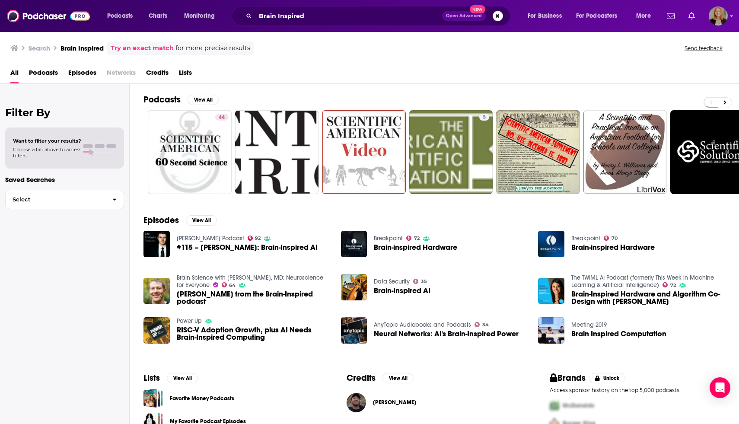
click at [331, 7] on div "Brain Inspired Open Advanced New" at bounding box center [371, 16] width 279 height 20
click at [325, 17] on input "Brain Inspired" at bounding box center [348, 16] width 187 height 14
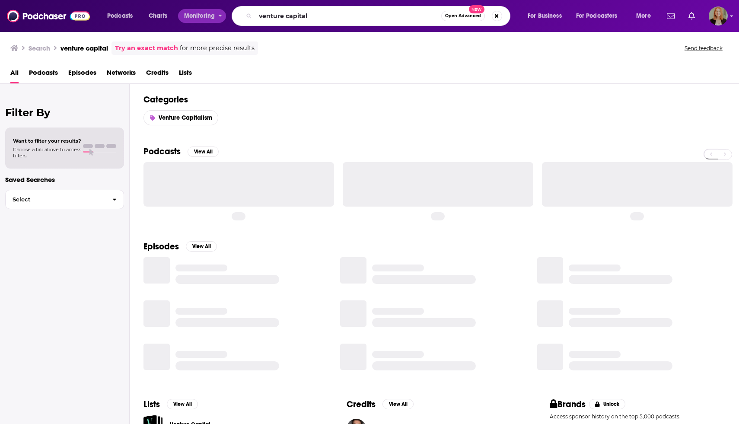
click at [219, 14] on div "Podcasts Charts Monitoring venture capital Open Advanced New For Business For P…" at bounding box center [380, 16] width 558 height 20
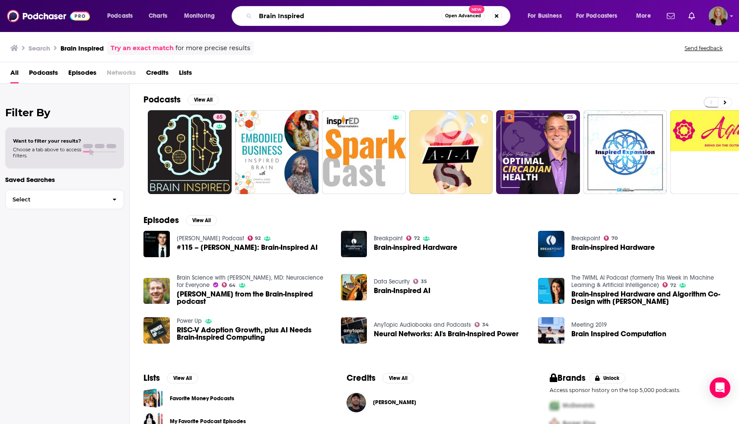
drag, startPoint x: 310, startPoint y: 15, endPoint x: 217, endPoint y: 13, distance: 92.5
click at [217, 13] on div "Podcasts Charts Monitoring Brain Inspired Open Advanced New For Business For Po…" at bounding box center [380, 16] width 558 height 20
paste input "CI Guys"
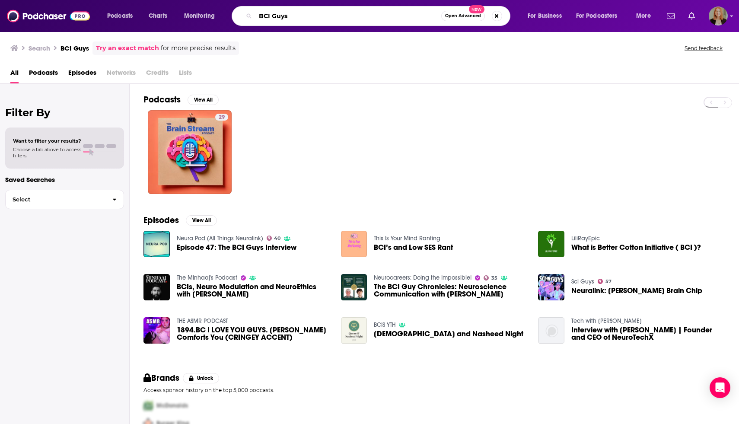
drag, startPoint x: 294, startPoint y: 17, endPoint x: 227, endPoint y: 15, distance: 66.6
click at [227, 16] on div "Podcasts Charts Monitoring BCI Guys Open Advanced New For Business For Podcaste…" at bounding box center [380, 16] width 558 height 20
type input "brain"
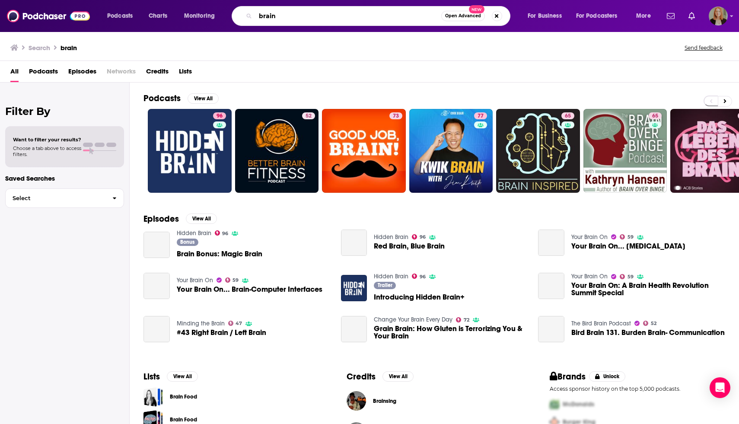
drag, startPoint x: 276, startPoint y: 19, endPoint x: 232, endPoint y: 17, distance: 44.1
click at [232, 17] on div "brain Open Advanced New" at bounding box center [371, 16] width 279 height 20
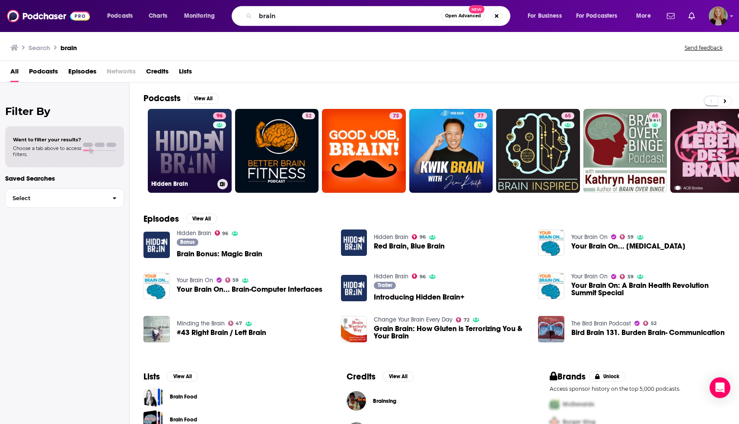
click at [187, 144] on link "96 Hidden Brain" at bounding box center [190, 151] width 84 height 84
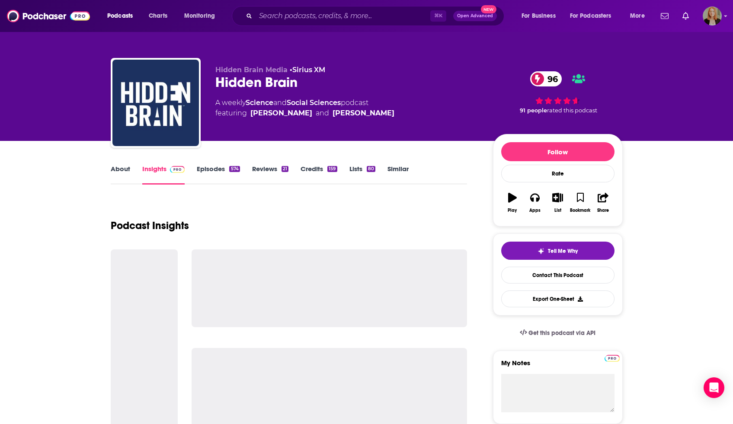
click at [120, 167] on link "About" at bounding box center [120, 175] width 19 height 20
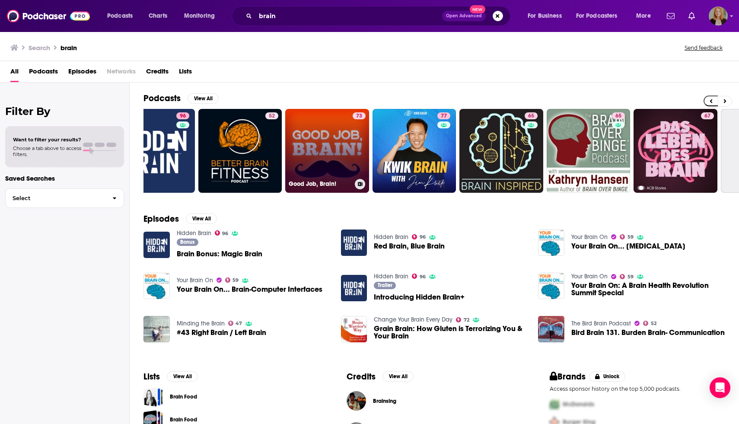
scroll to position [0, 198]
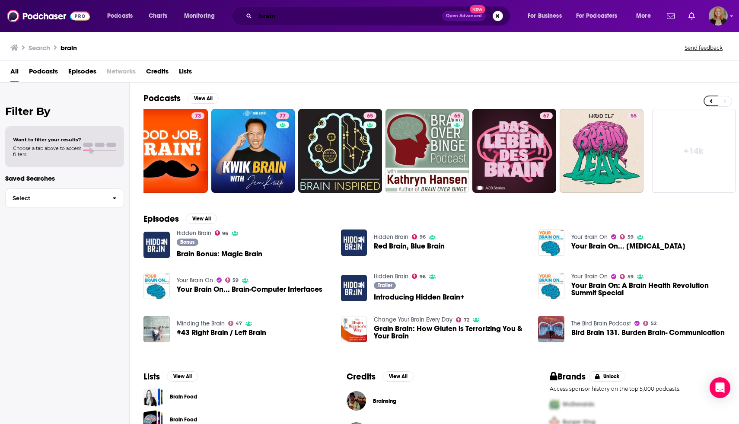
click at [298, 18] on input "brain" at bounding box center [348, 16] width 187 height 14
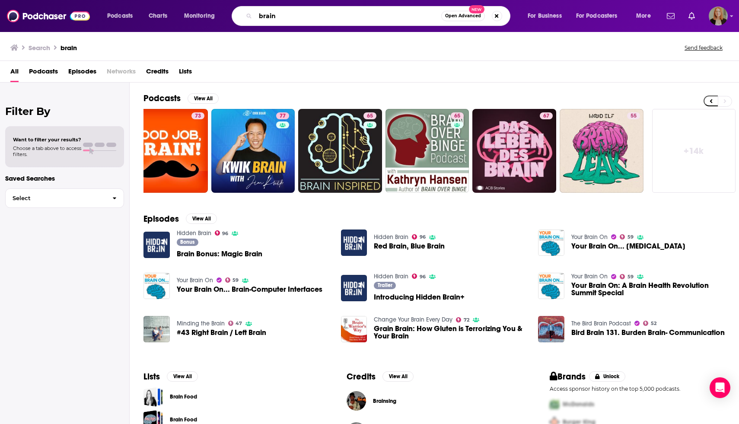
drag, startPoint x: 298, startPoint y: 18, endPoint x: 223, endPoint y: 18, distance: 75.2
click at [223, 18] on div "Podcasts Charts Monitoring brain Open Advanced New For Business For Podcasters …" at bounding box center [380, 16] width 558 height 20
paste input "BCI Guys"
type input "BCI Guys"
drag, startPoint x: 294, startPoint y: 16, endPoint x: 239, endPoint y: 16, distance: 54.9
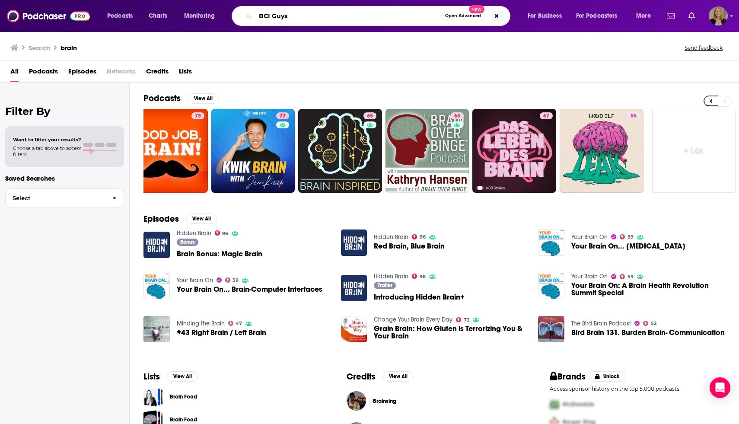
click at [239, 16] on div "BCI Guys Open Advanced New" at bounding box center [371, 16] width 279 height 20
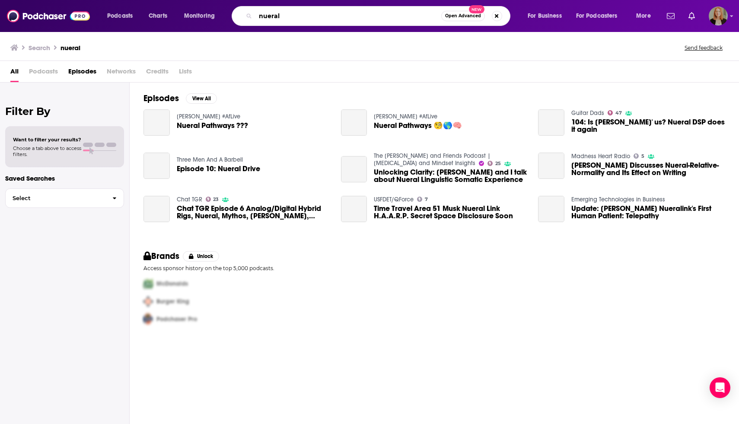
click at [269, 14] on input "nueral" at bounding box center [348, 16] width 186 height 14
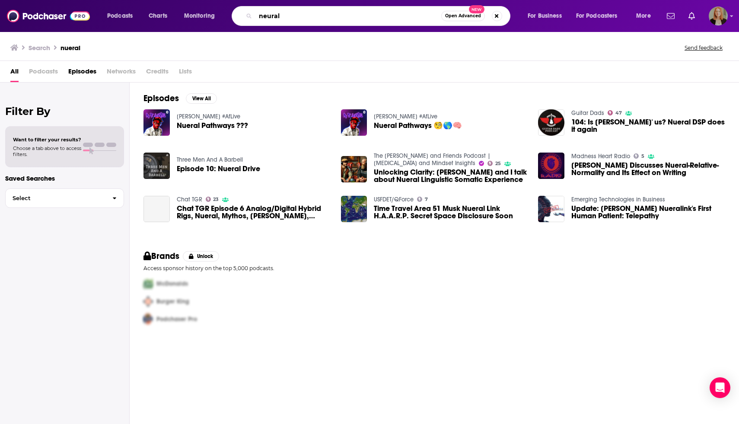
type input "neural"
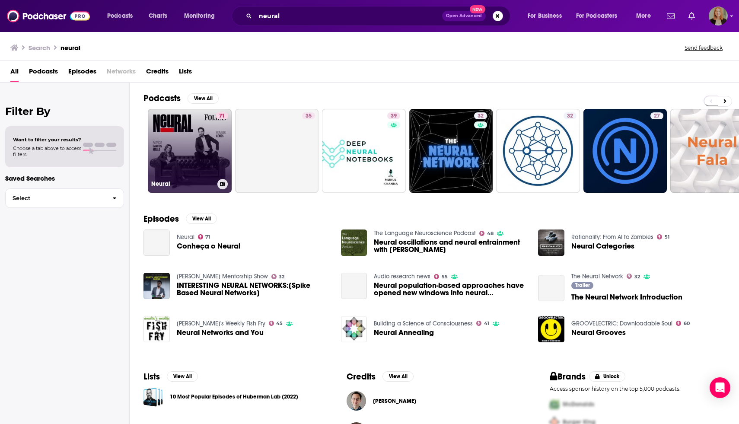
click at [175, 147] on link "71 Neural" at bounding box center [190, 151] width 84 height 84
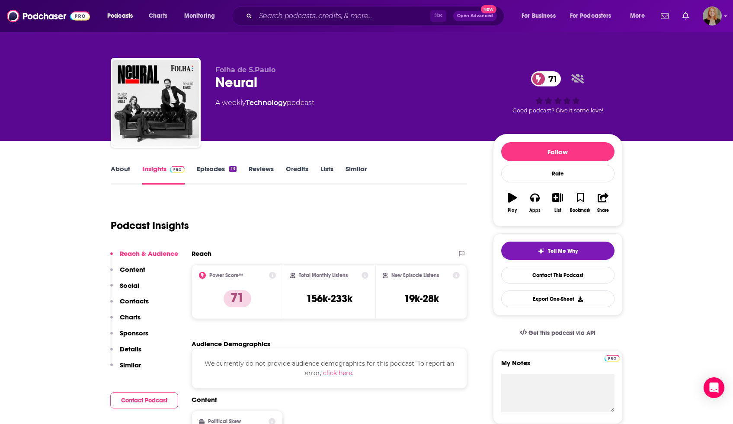
click at [128, 167] on link "About" at bounding box center [120, 175] width 19 height 20
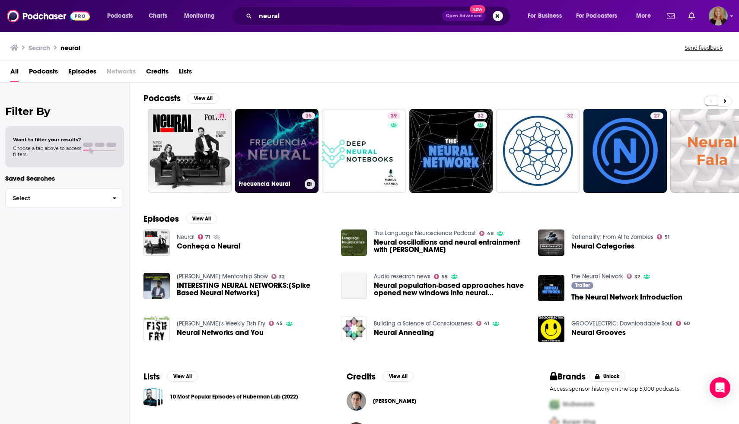
click at [280, 140] on link "35 Frecuencia Neural" at bounding box center [277, 151] width 84 height 84
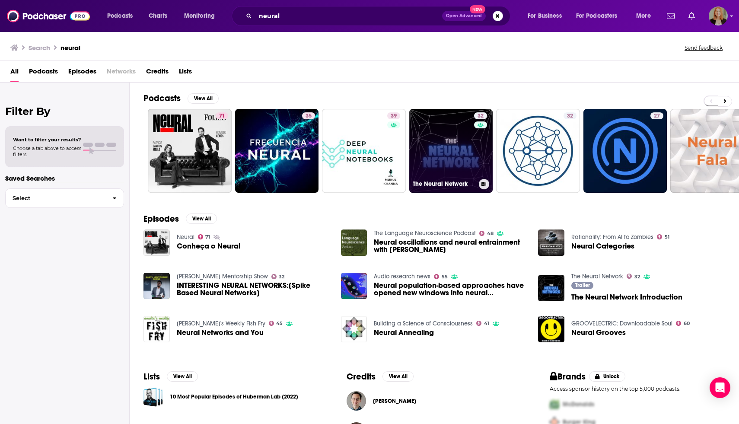
click at [466, 148] on link "32 The Neural Network" at bounding box center [451, 151] width 84 height 84
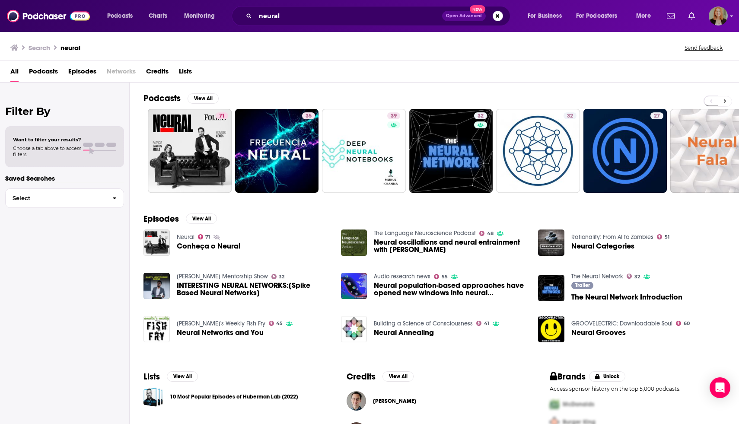
click at [726, 100] on icon at bounding box center [725, 101] width 3 height 6
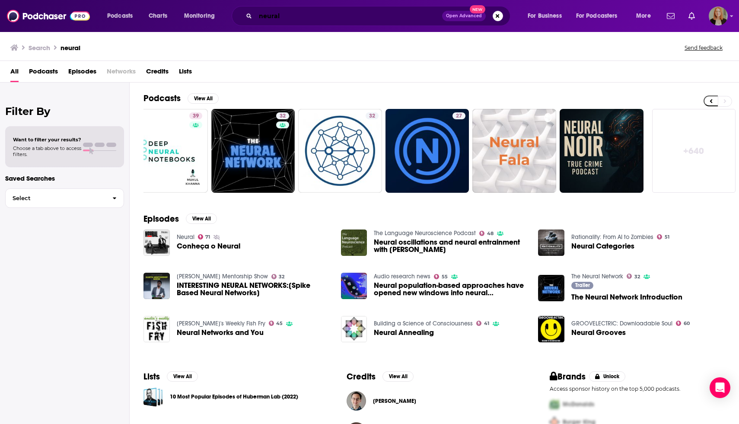
click at [330, 14] on input "neural" at bounding box center [348, 16] width 187 height 14
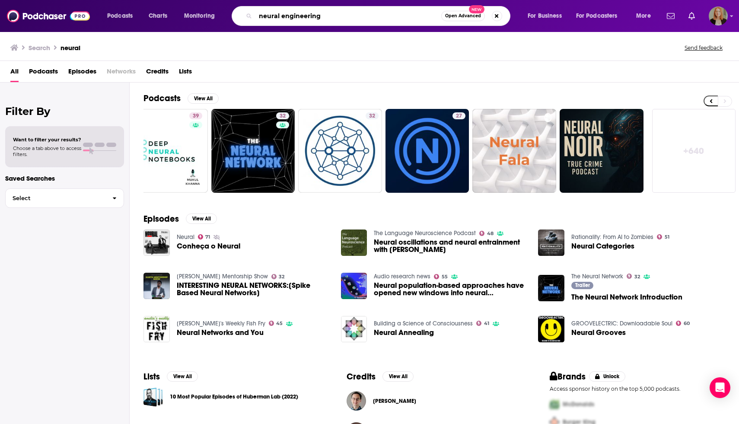
type input "neural engineering"
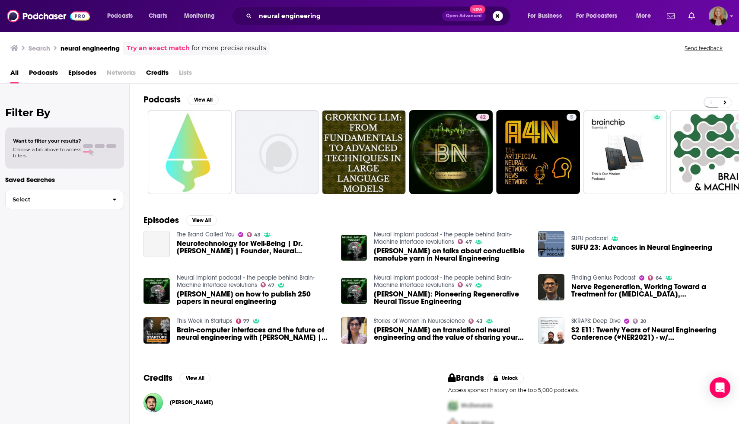
click at [86, 71] on span "Episodes" at bounding box center [82, 75] width 28 height 18
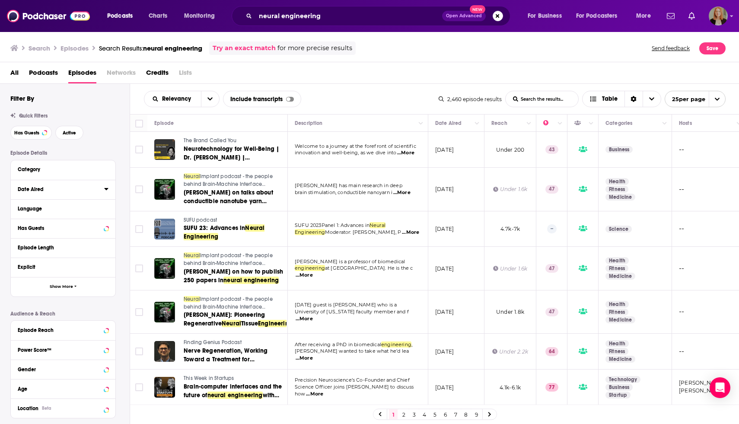
click at [45, 191] on div "Date Aired" at bounding box center [58, 189] width 81 height 6
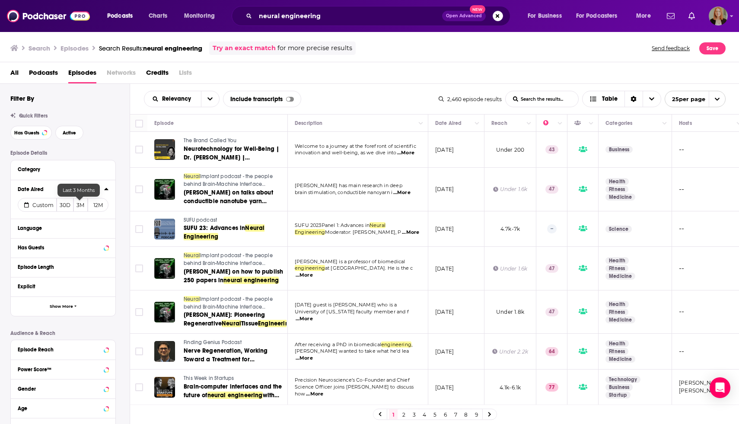
click at [81, 208] on button "3M" at bounding box center [80, 205] width 15 height 14
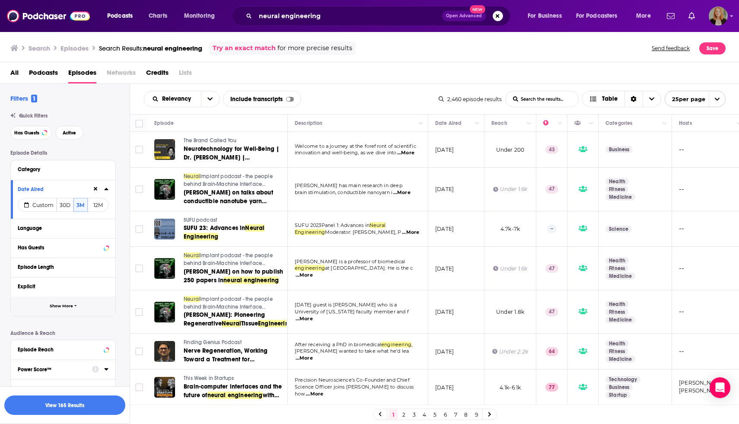
scroll to position [29, 0]
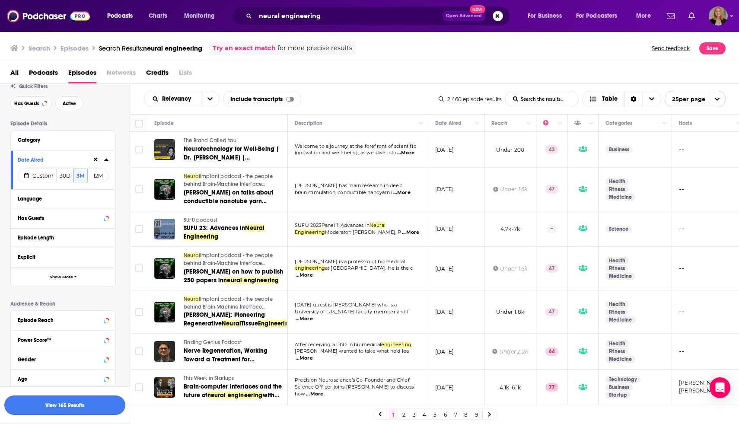
click at [63, 410] on button "View 165 Results" at bounding box center [64, 405] width 121 height 19
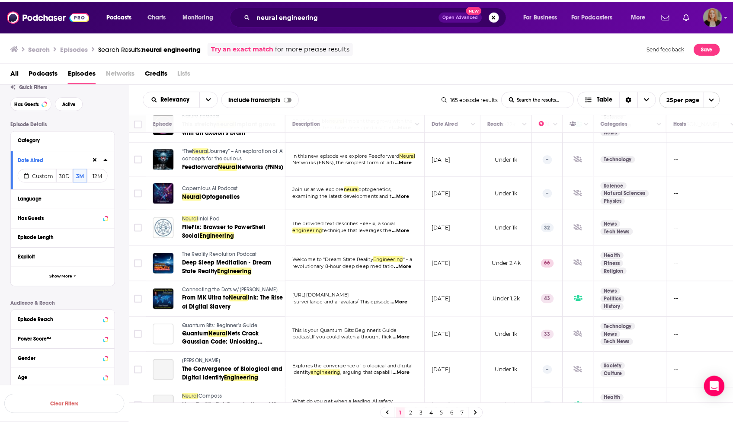
scroll to position [106, 0]
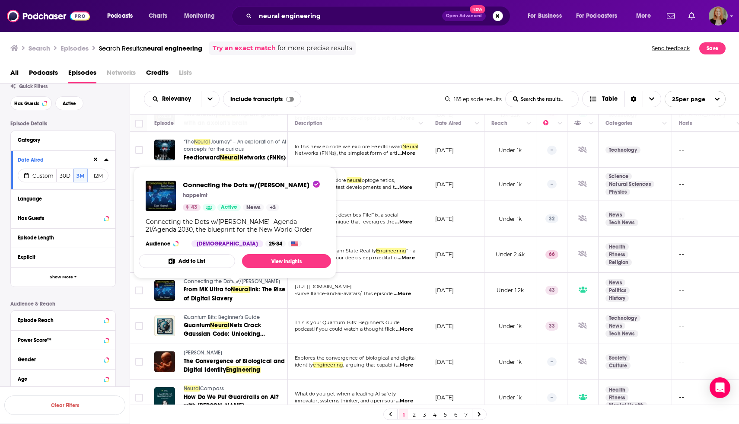
click at [219, 284] on span "Connecting the Dots w/Dan Happel" at bounding box center [232, 281] width 96 height 6
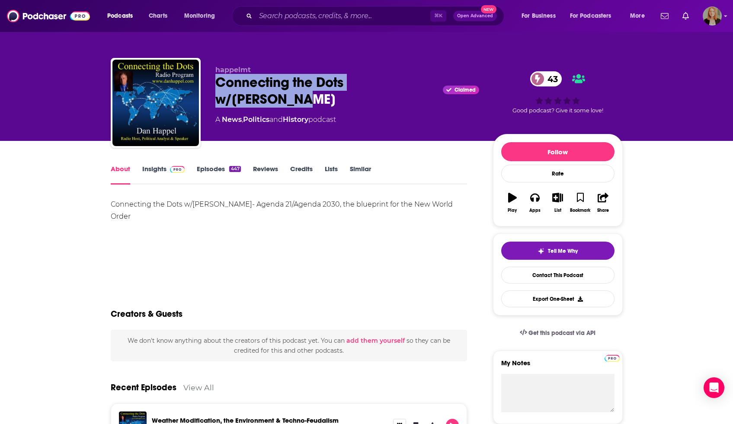
drag, startPoint x: 212, startPoint y: 80, endPoint x: 276, endPoint y: 100, distance: 67.0
click at [278, 101] on div "happelmt Connecting the Dots w/Dan Happel Claimed 43 A News , Politics and Hist…" at bounding box center [367, 104] width 512 height 93
copy h1 "Connecting the Dots w/Dan Happel"
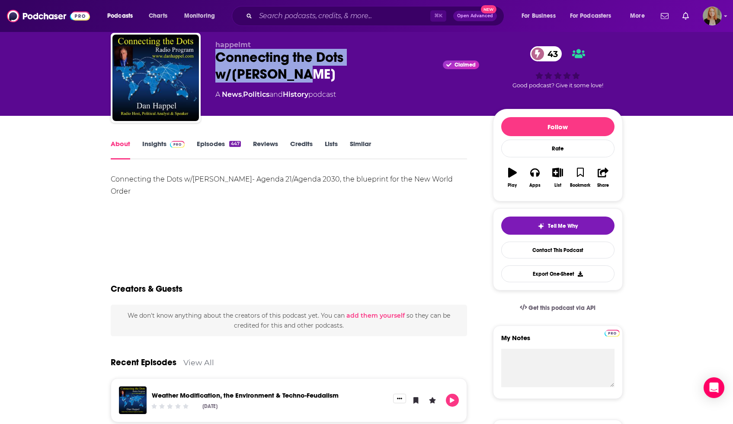
scroll to position [4, 0]
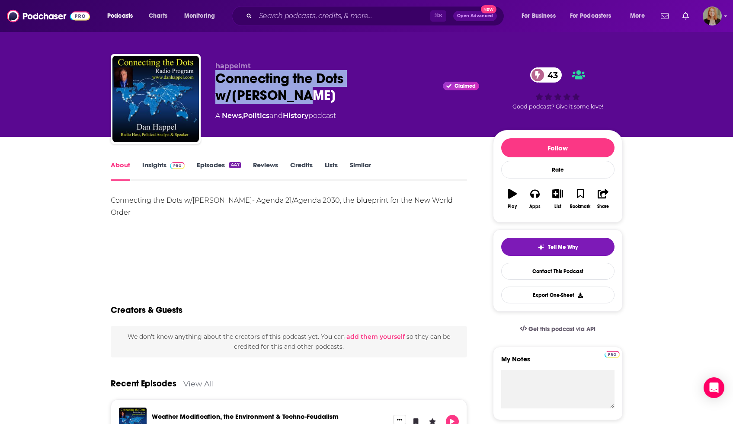
click at [210, 165] on link "Episodes 447" at bounding box center [219, 171] width 44 height 20
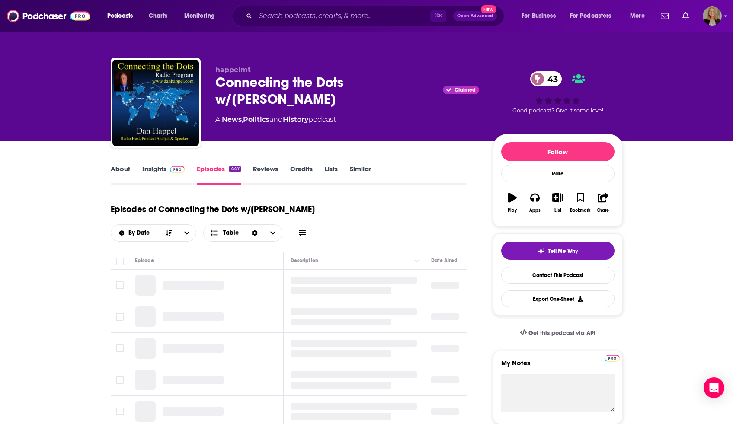
click at [177, 168] on img at bounding box center [177, 169] width 15 height 7
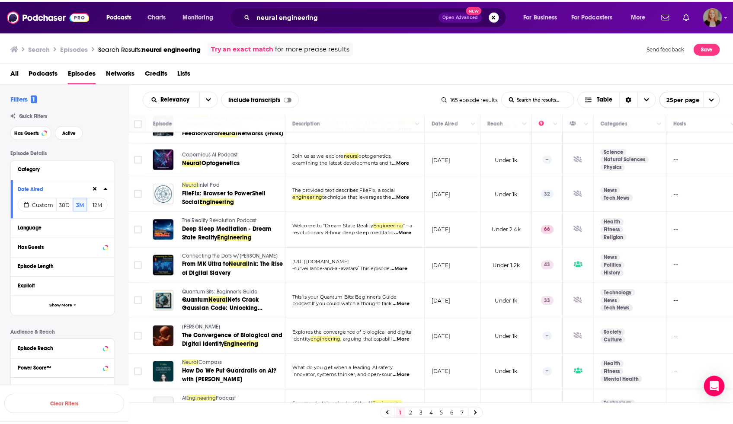
scroll to position [136, 0]
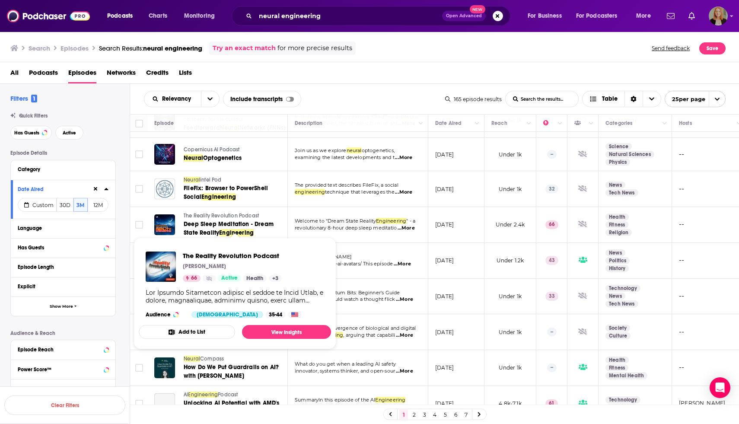
click at [206, 219] on span "The Reality Revolution Podcast" at bounding box center [221, 216] width 75 height 6
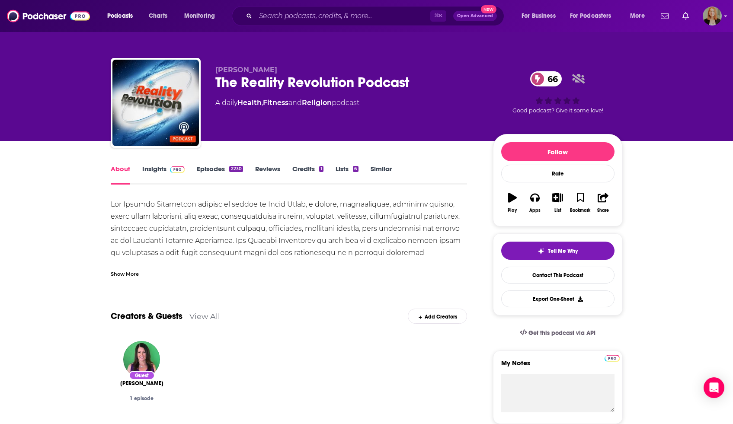
click at [166, 172] on span at bounding box center [175, 169] width 19 height 8
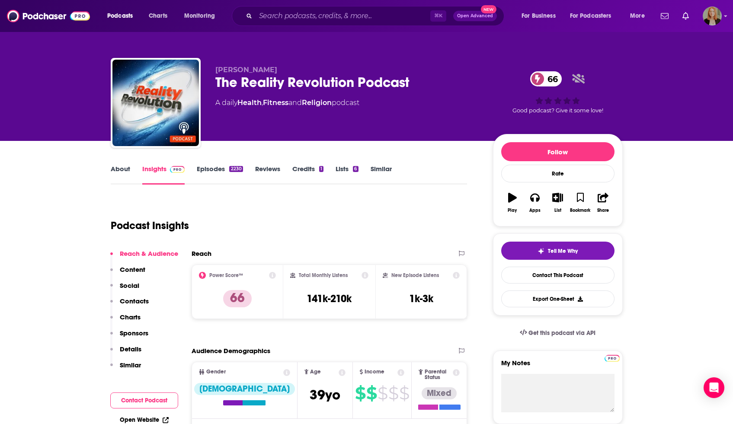
click at [120, 173] on link "About" at bounding box center [120, 175] width 19 height 20
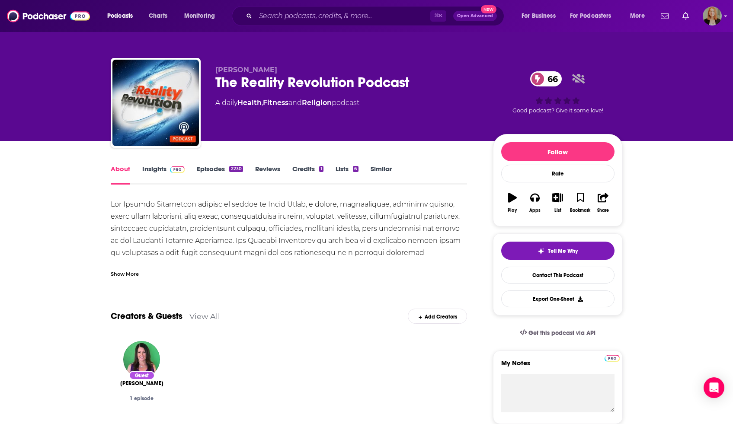
click at [125, 277] on div "Show More" at bounding box center [125, 273] width 28 height 8
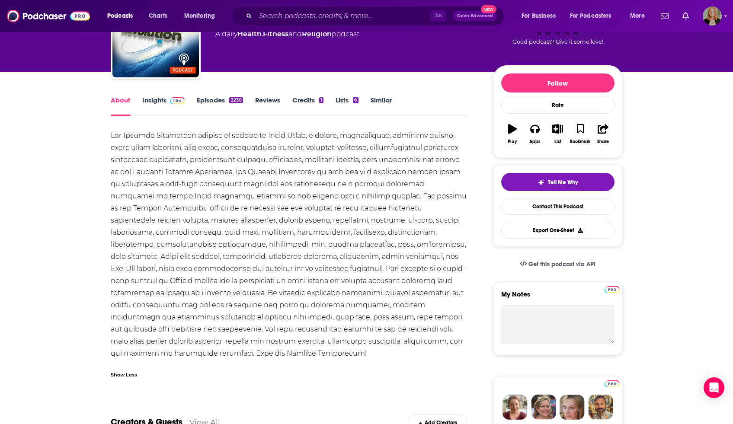
scroll to position [68, 0]
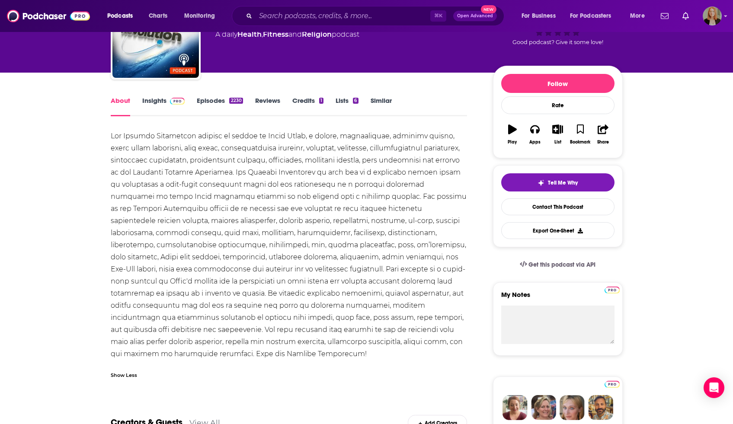
click at [150, 108] on link "Insights" at bounding box center [163, 106] width 43 height 20
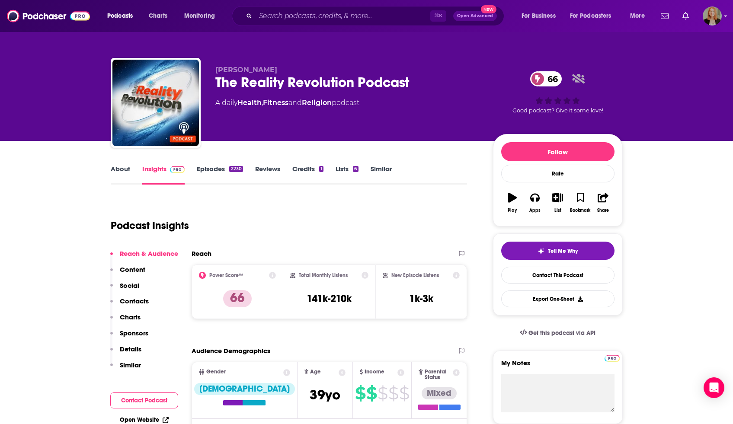
click at [209, 171] on link "Episodes 2230" at bounding box center [220, 175] width 46 height 20
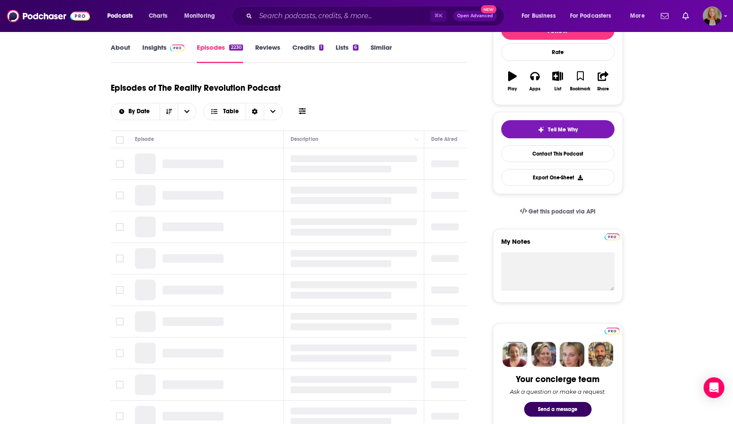
scroll to position [88, 0]
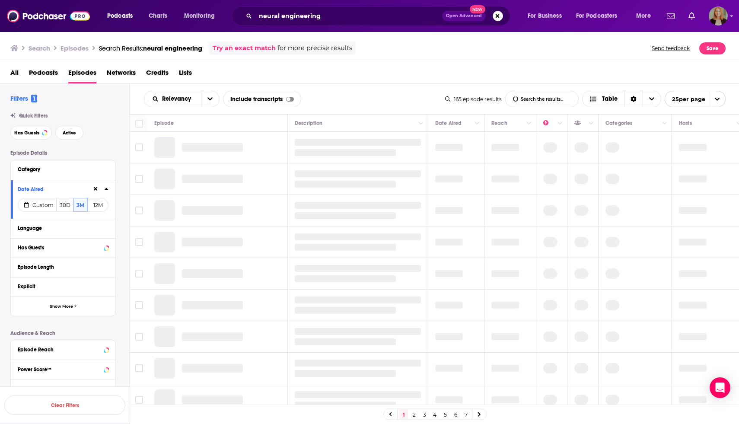
scroll to position [86, 0]
